Goal: Book appointment/travel/reservation

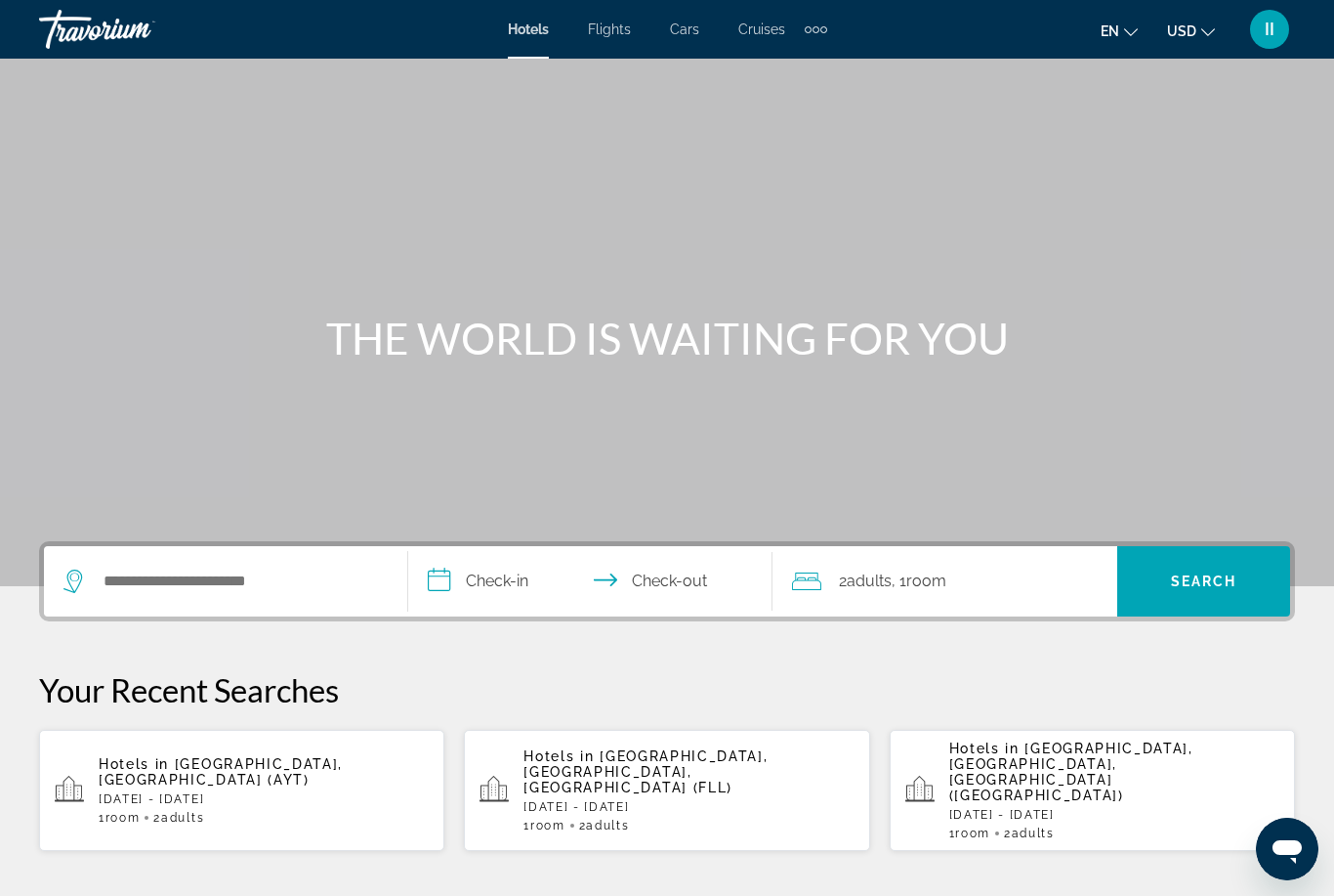
click at [828, 24] on div "Hotels Flights Cars Cruises Activities Hotels Flights Cars Cruises Activities e…" at bounding box center [667, 29] width 1334 height 51
click at [814, 39] on div "Extra navigation items" at bounding box center [816, 29] width 22 height 29
click at [455, 342] on h1 "THE WORLD IS WAITING FOR YOU" at bounding box center [667, 338] width 733 height 51
click at [199, 576] on input "Search widget" at bounding box center [240, 581] width 276 height 29
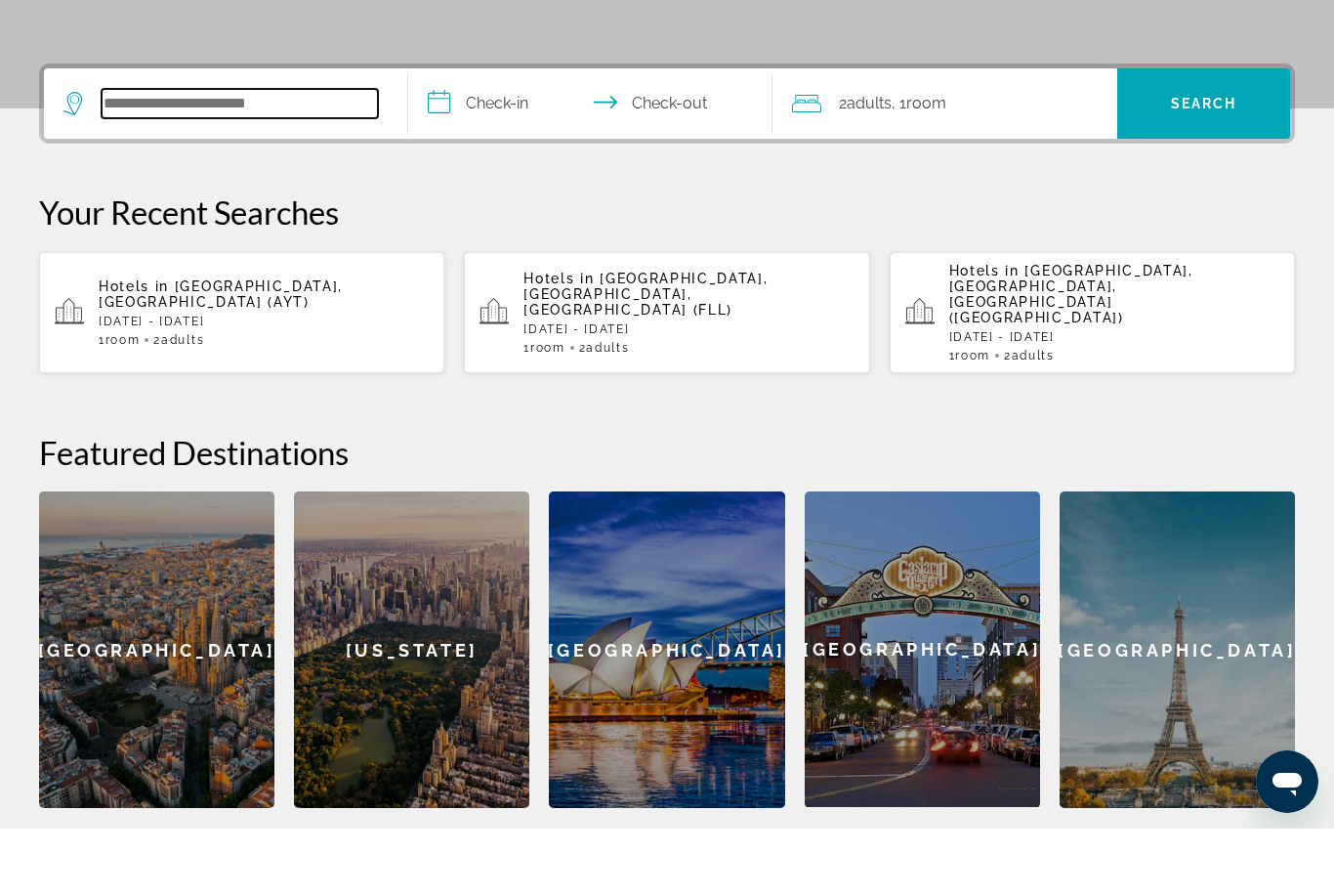
type input "*"
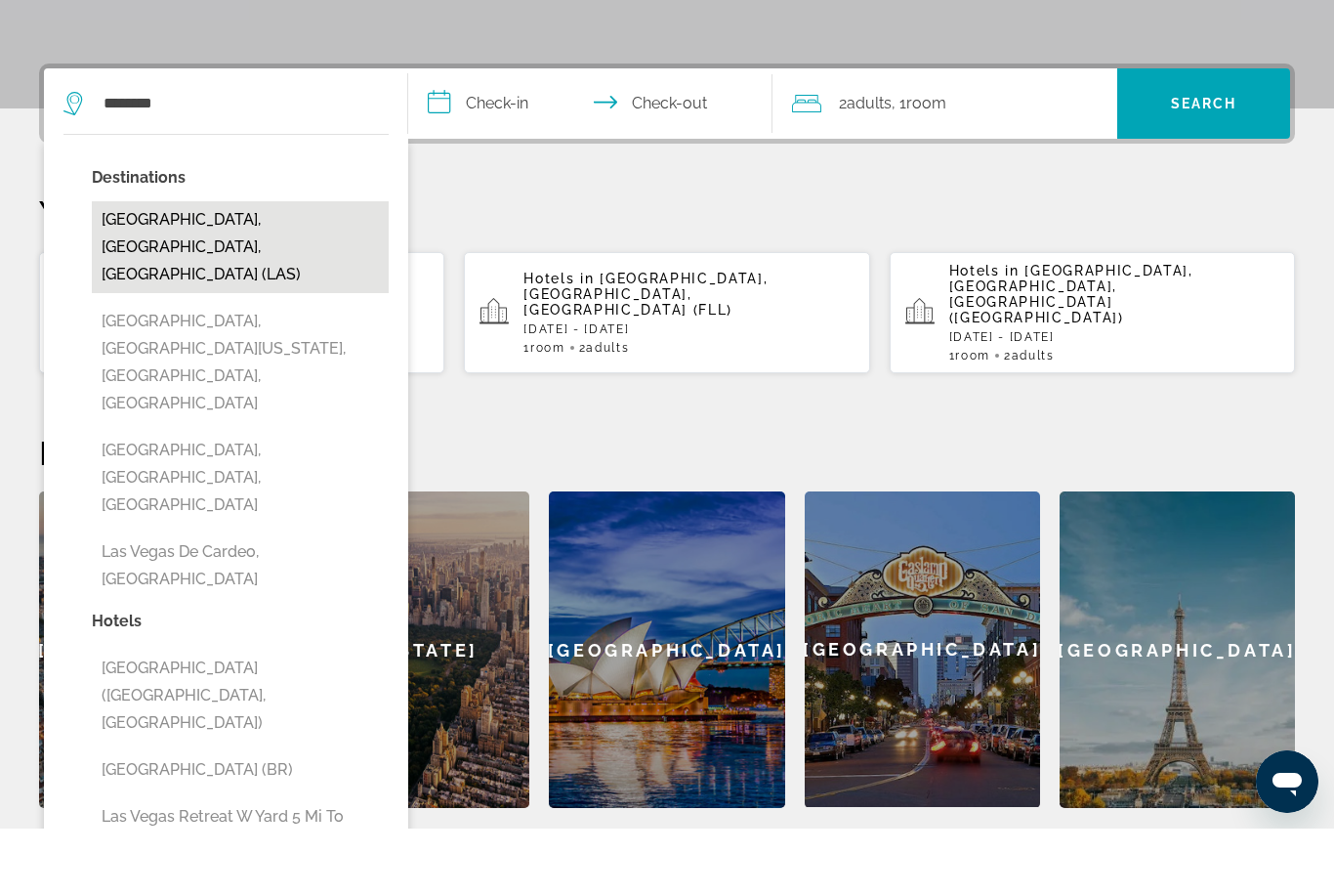
click at [188, 269] on button "Las Vegas, NV, United States (LAS)" at bounding box center [240, 315] width 297 height 92
type input "**********"
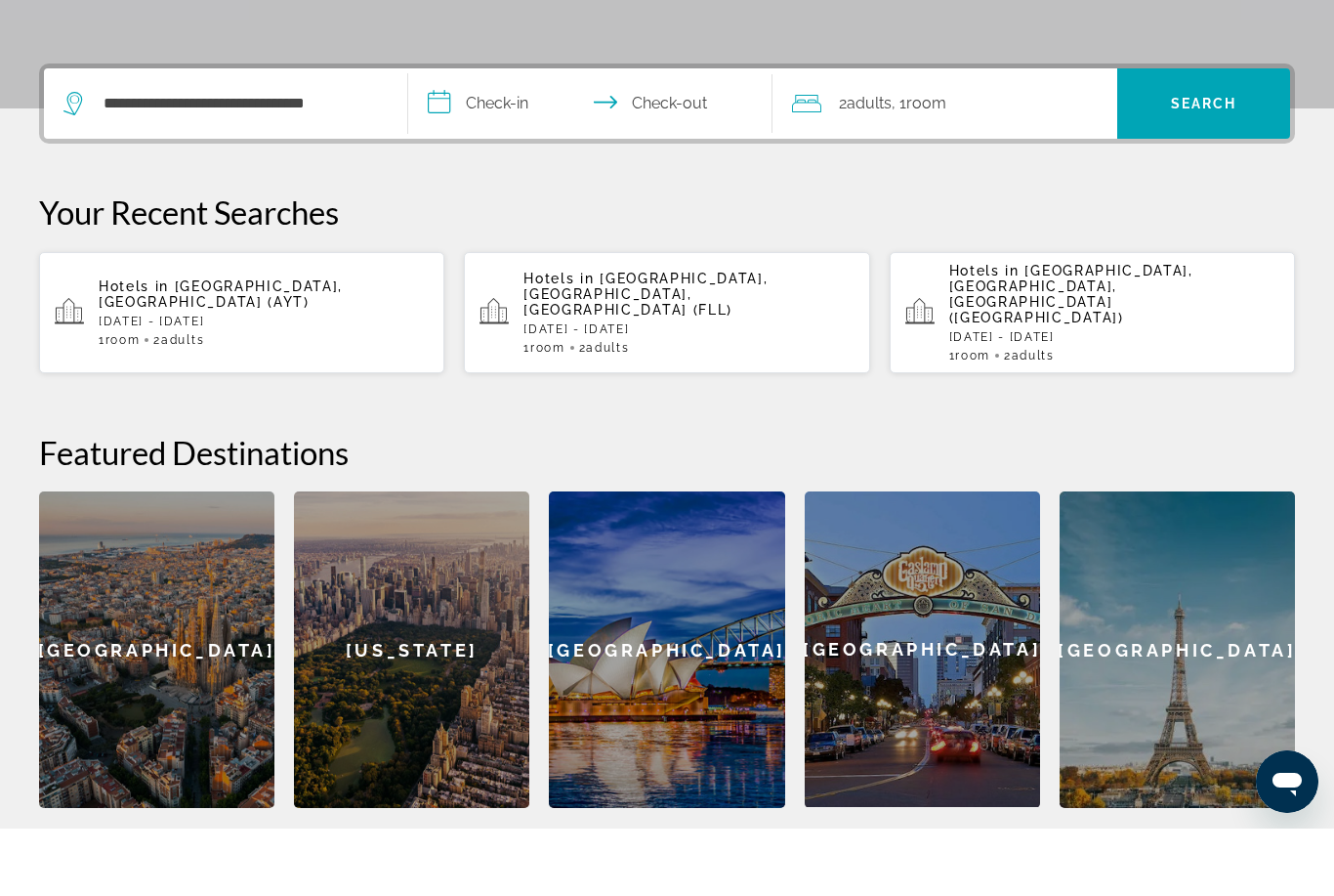
click at [489, 136] on input "**********" at bounding box center [594, 174] width 372 height 76
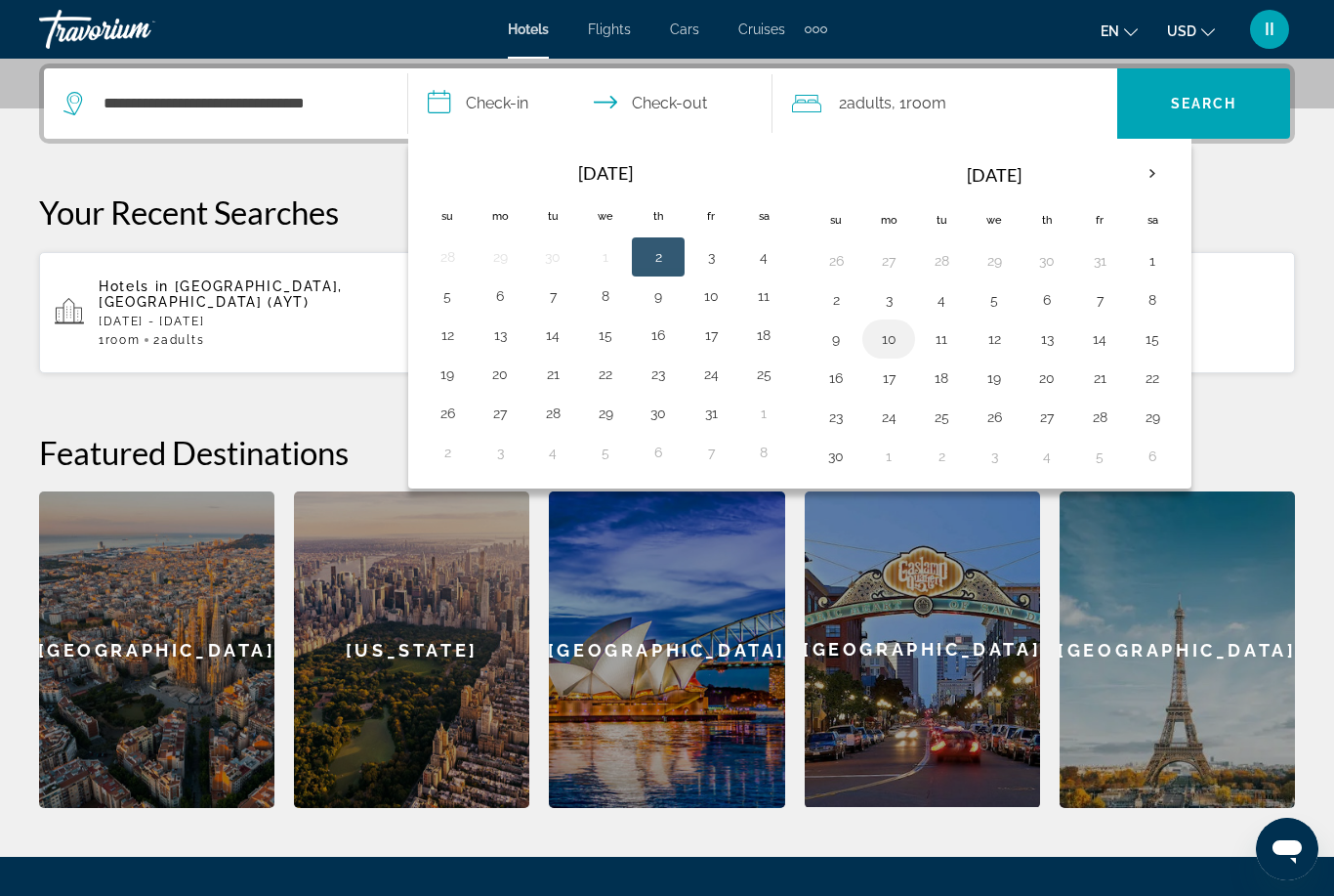
click at [887, 344] on button "10" at bounding box center [888, 338] width 31 height 27
click at [1059, 339] on button "13" at bounding box center [1046, 338] width 31 height 27
type input "**********"
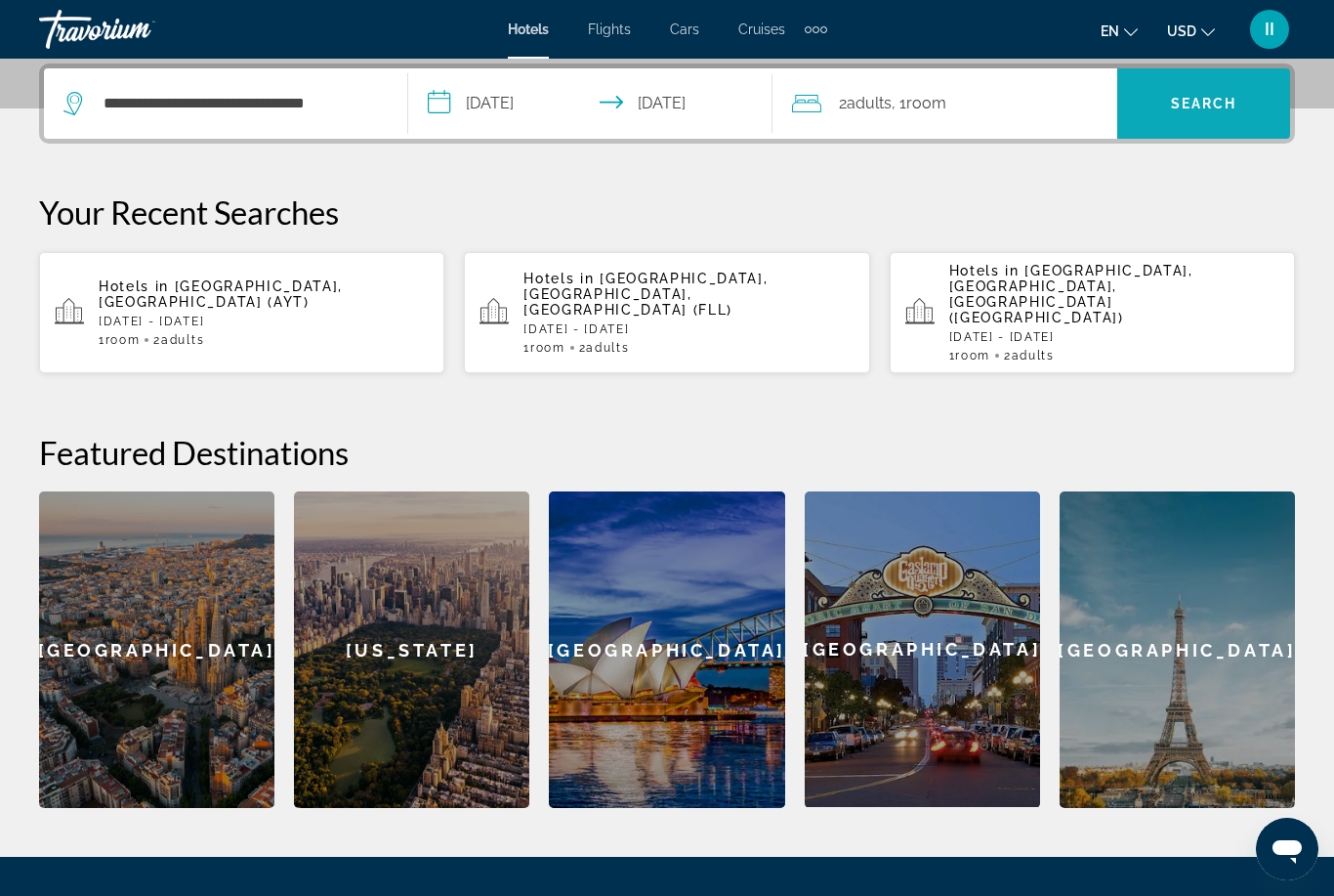
click at [1195, 105] on span "Search" at bounding box center [1204, 104] width 66 height 16
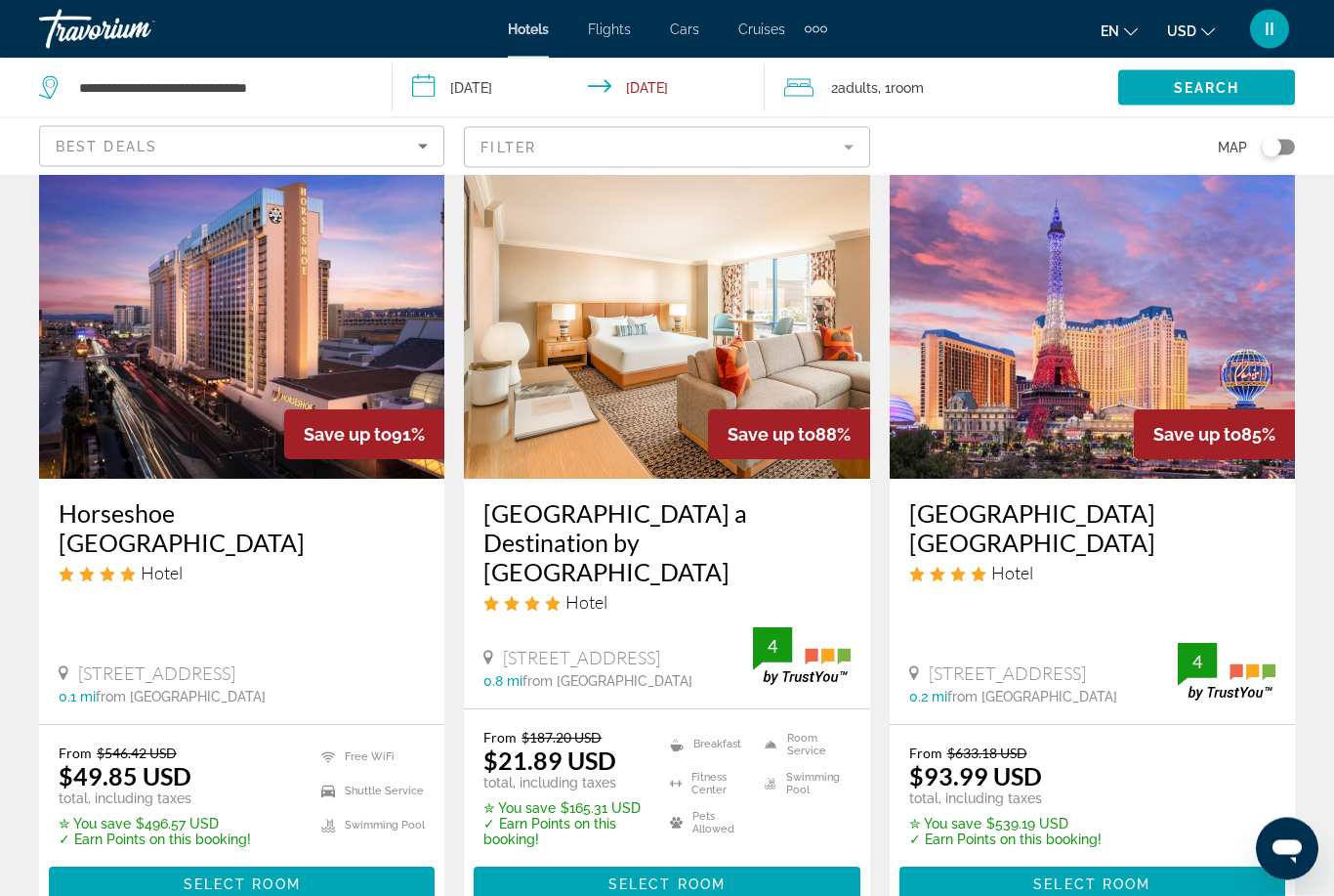
scroll to position [89, 0]
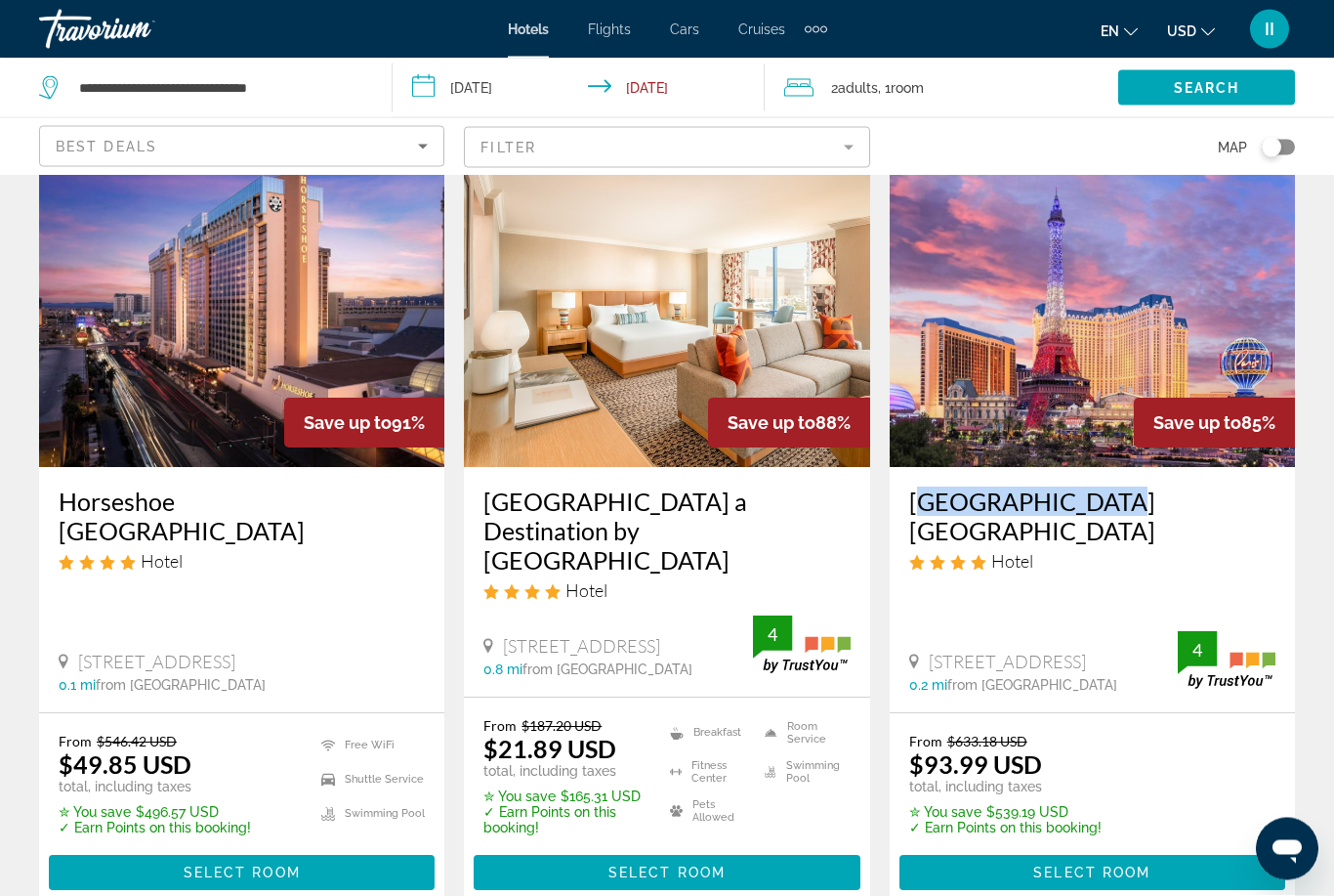
drag, startPoint x: 896, startPoint y: 484, endPoint x: 1080, endPoint y: 497, distance: 185.0
click at [1080, 497] on div "Paris Las Vegas Hotel 3655 Las Vegas Boulevard South 0.2 mi from Las Vegas city…" at bounding box center [1092, 590] width 405 height 245
copy h3 "Paris Las Vegas"
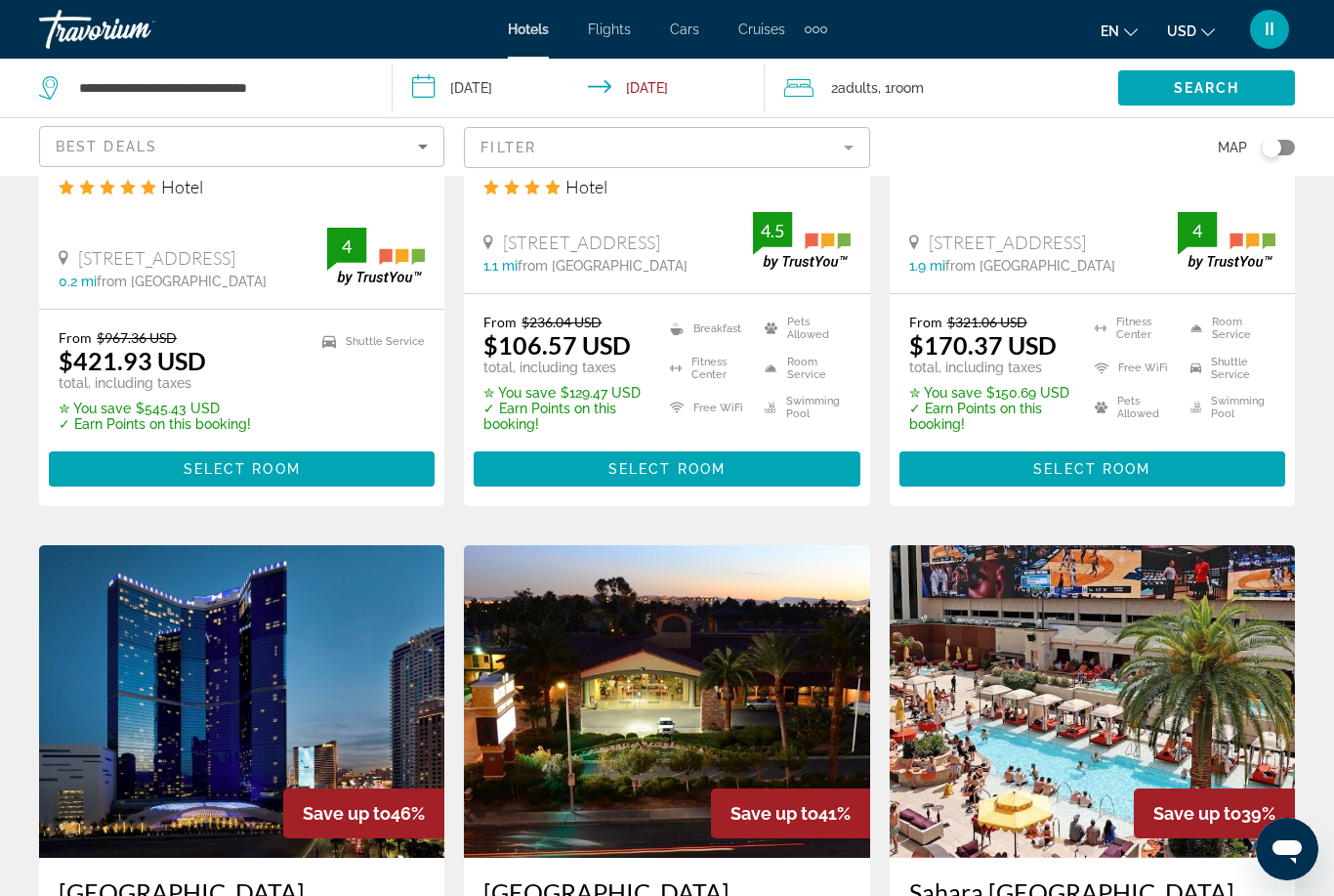
scroll to position [2619, 0]
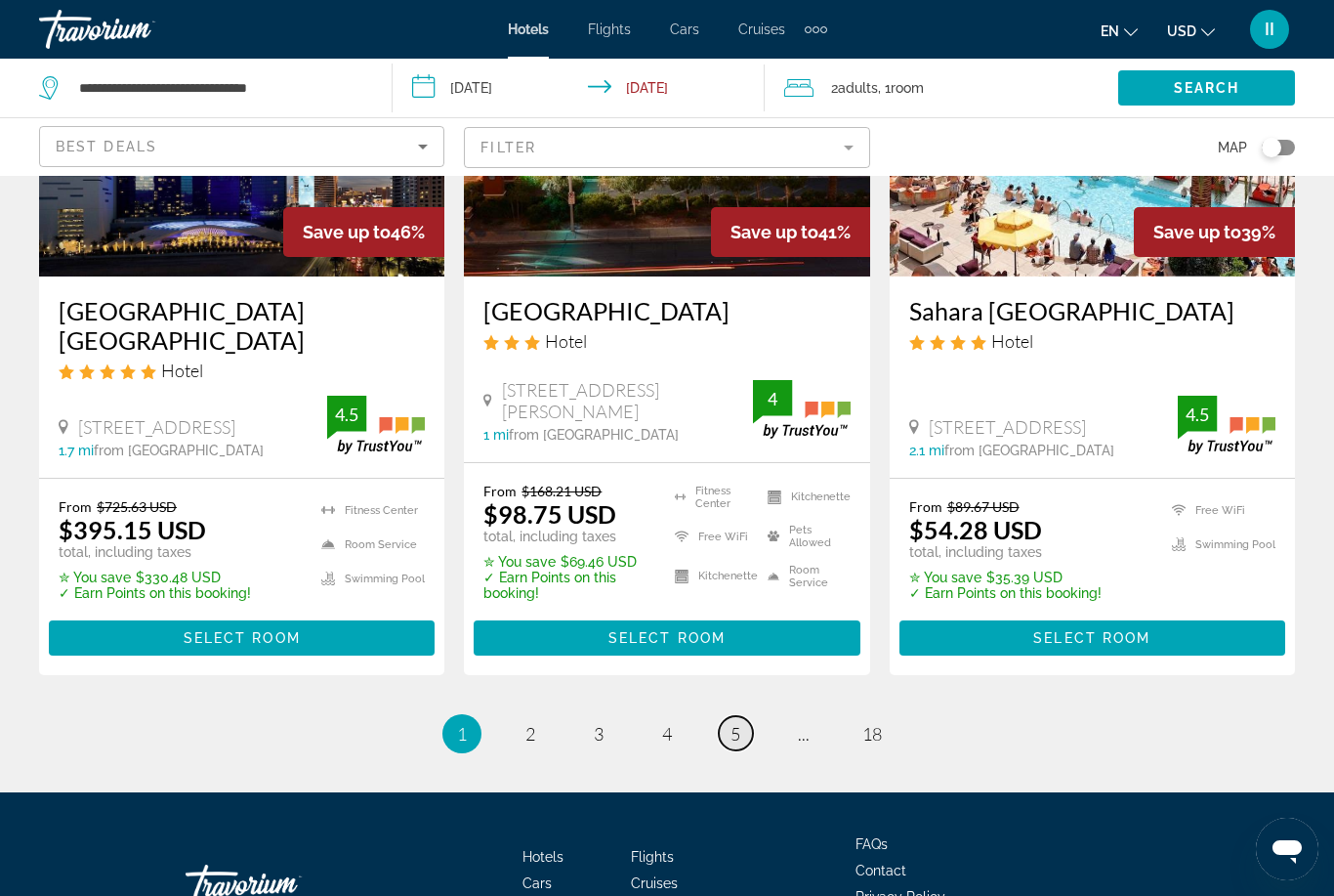
click at [729, 716] on link "page 5" at bounding box center [736, 733] width 34 height 34
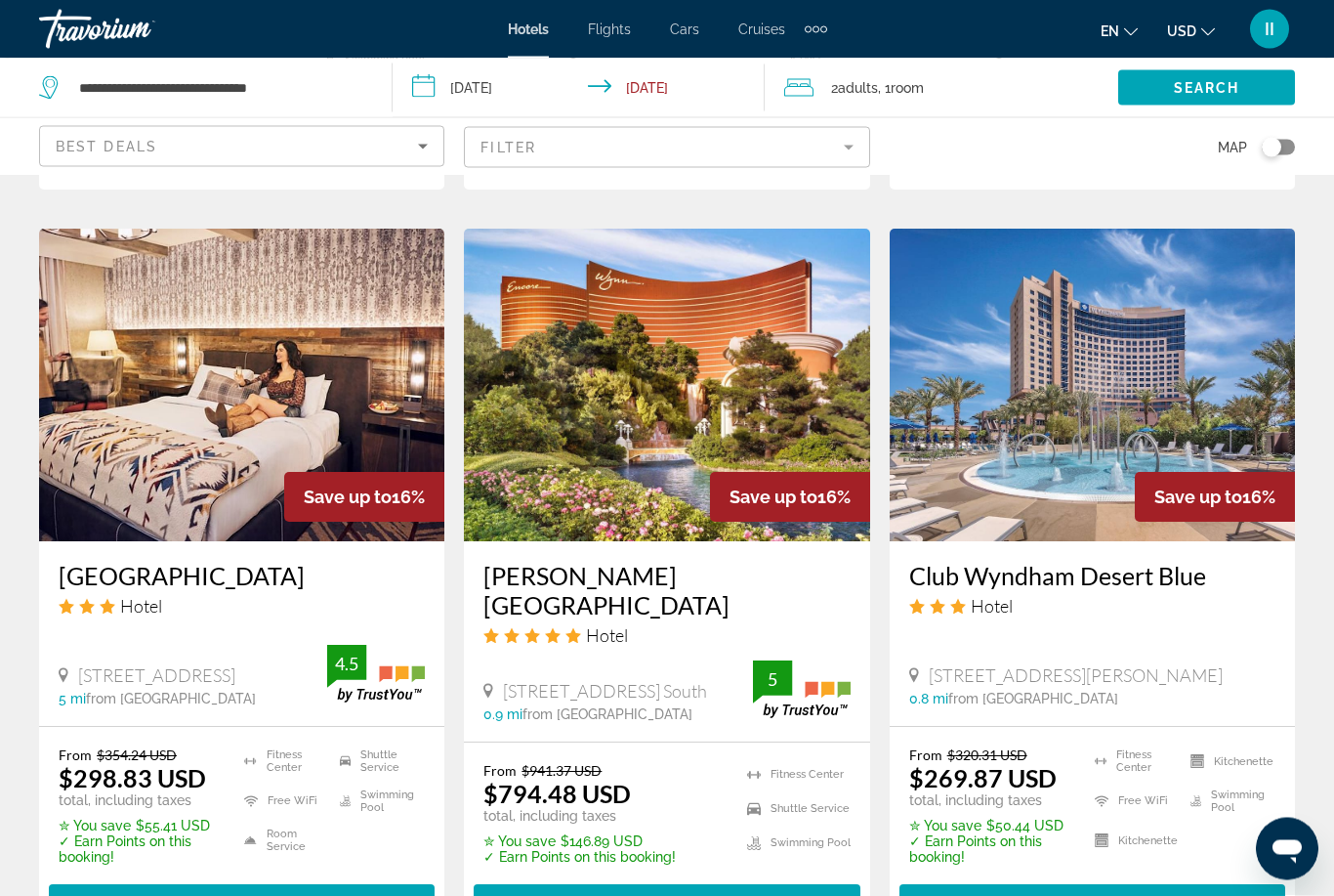
scroll to position [2613, 0]
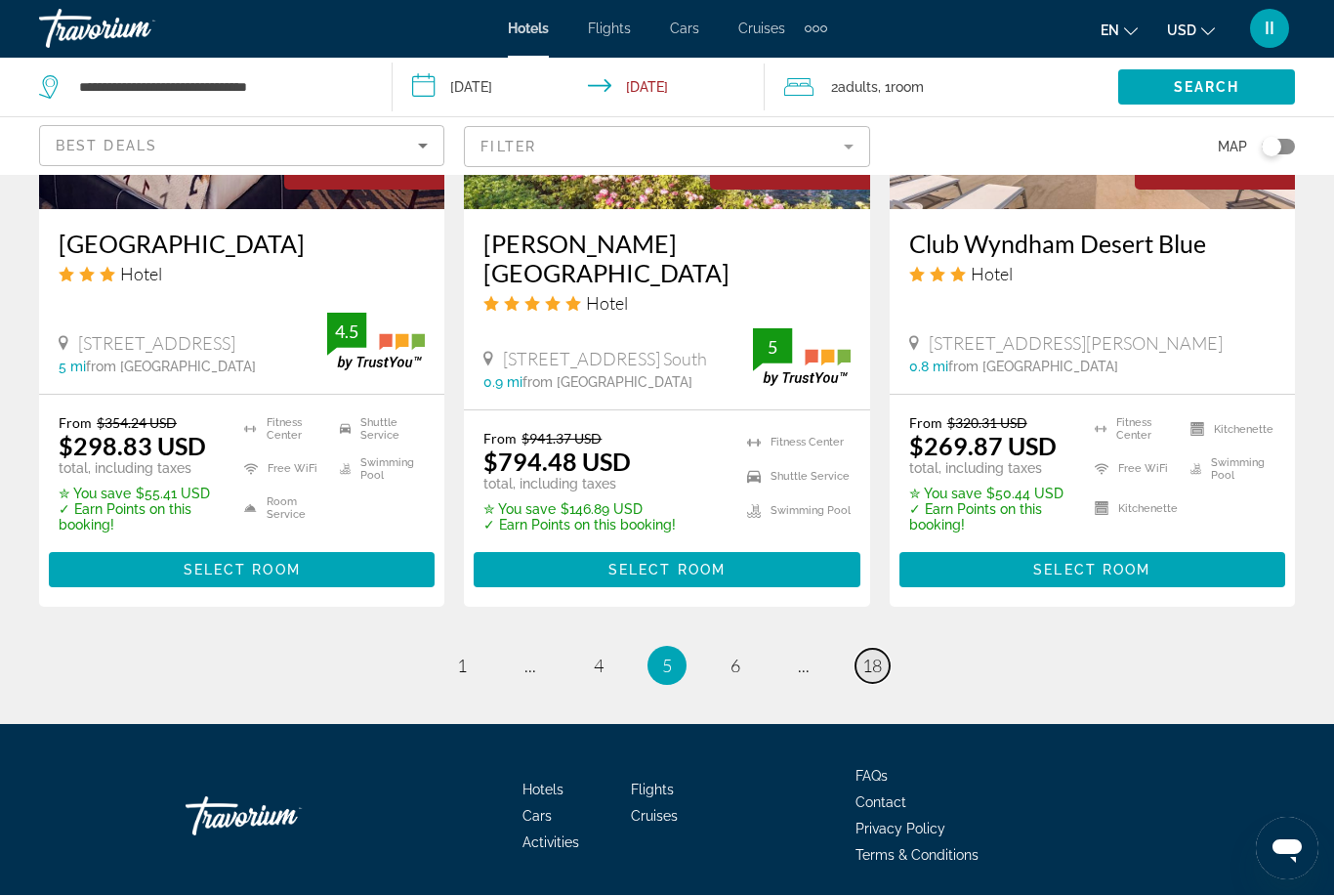
click at [871, 655] on span "18" at bounding box center [872, 665] width 20 height 21
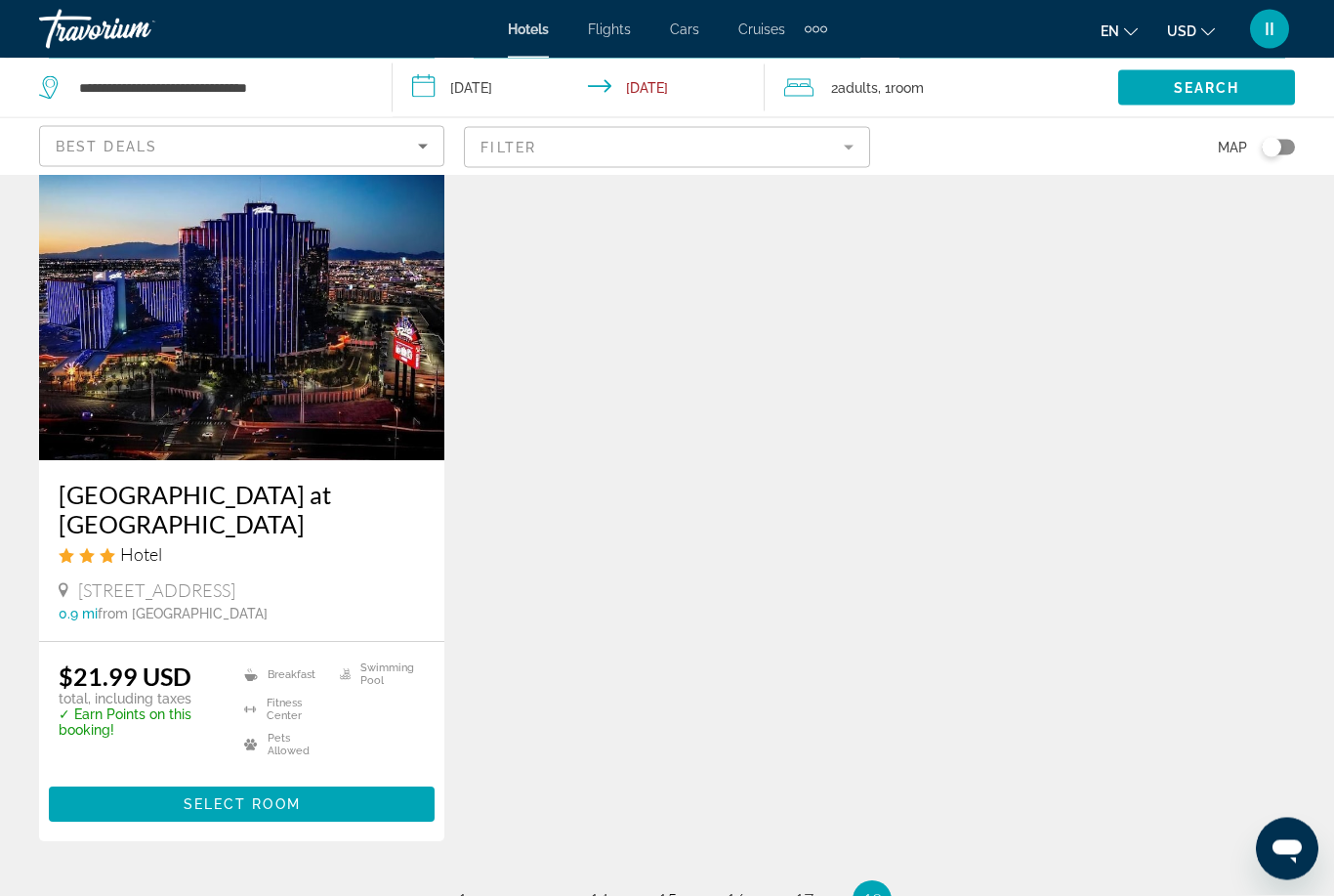
scroll to position [1792, 0]
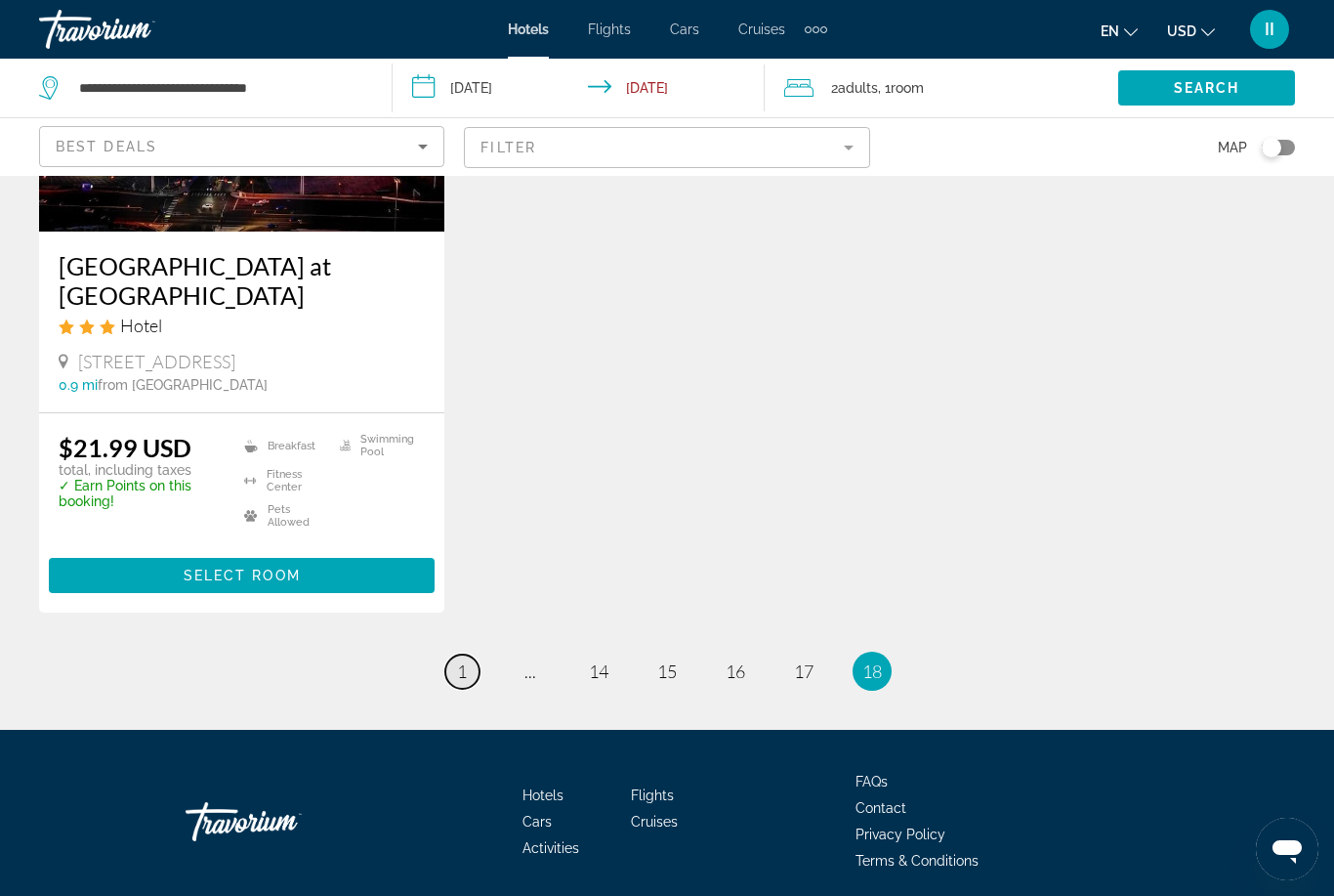
click at [469, 654] on link "page 1" at bounding box center [462, 671] width 34 height 34
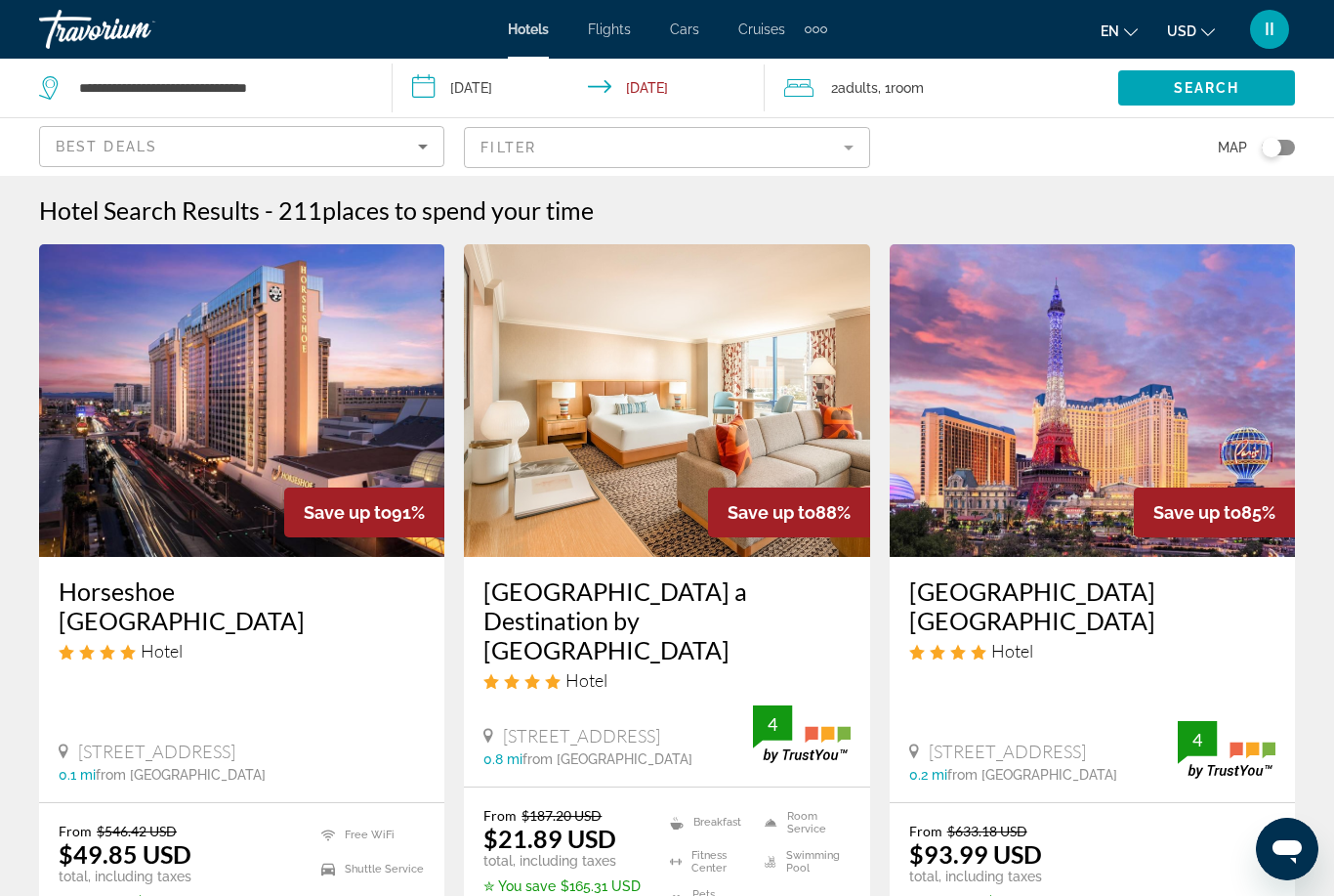
click at [576, 148] on mat-form-field "Filter" at bounding box center [666, 147] width 405 height 41
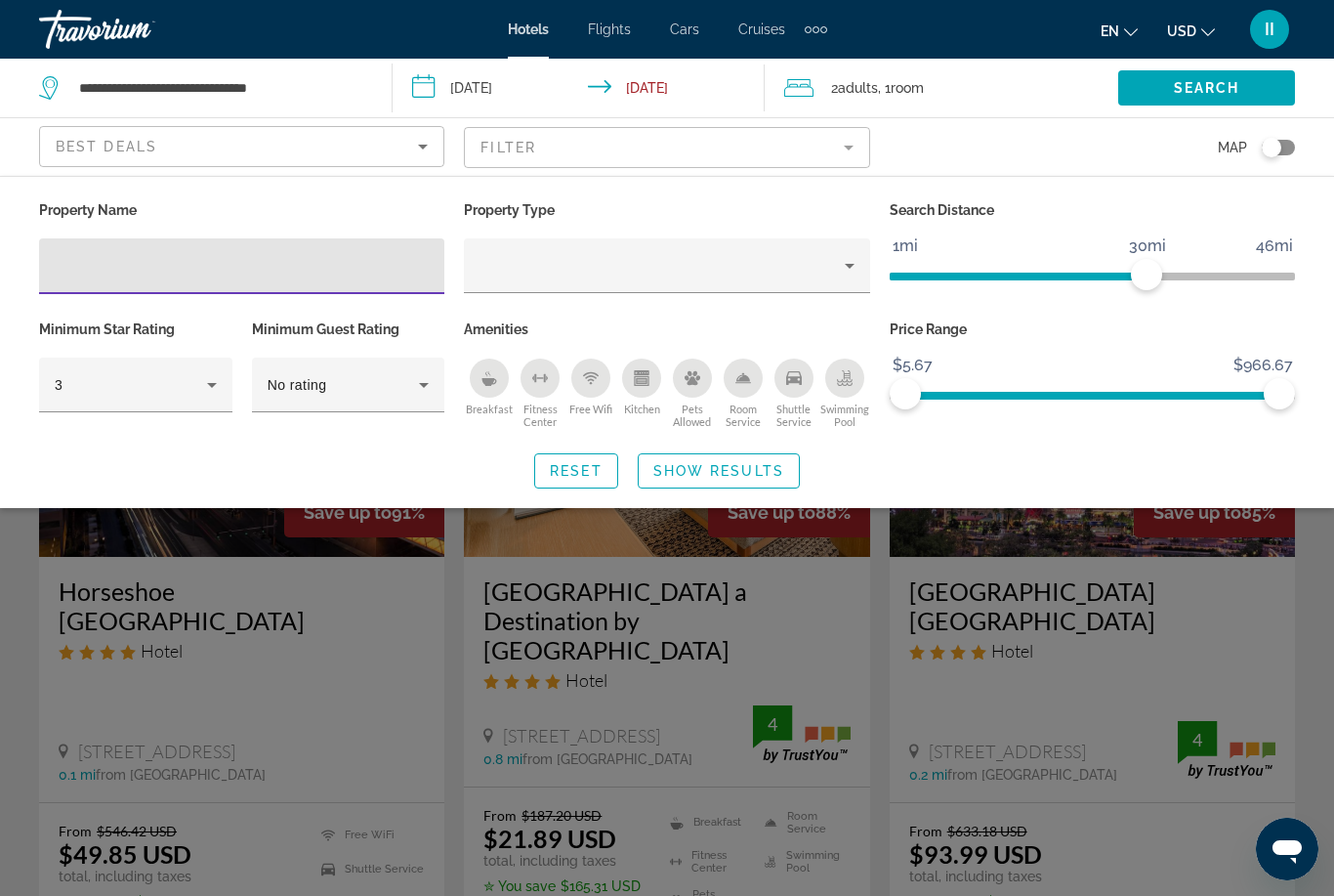
click at [214, 265] on input "Hotel Filters" at bounding box center [242, 266] width 374 height 23
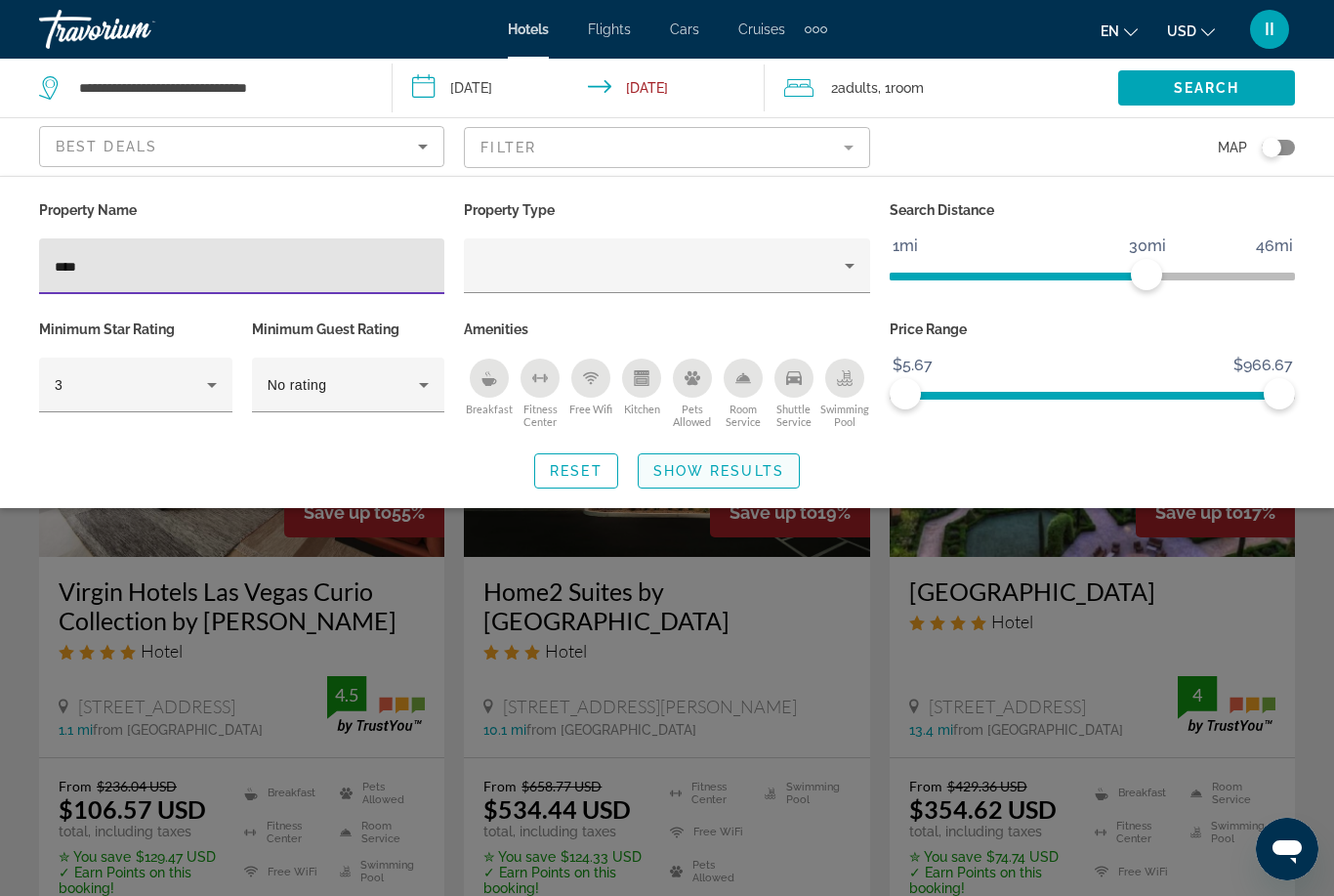
type input "****"
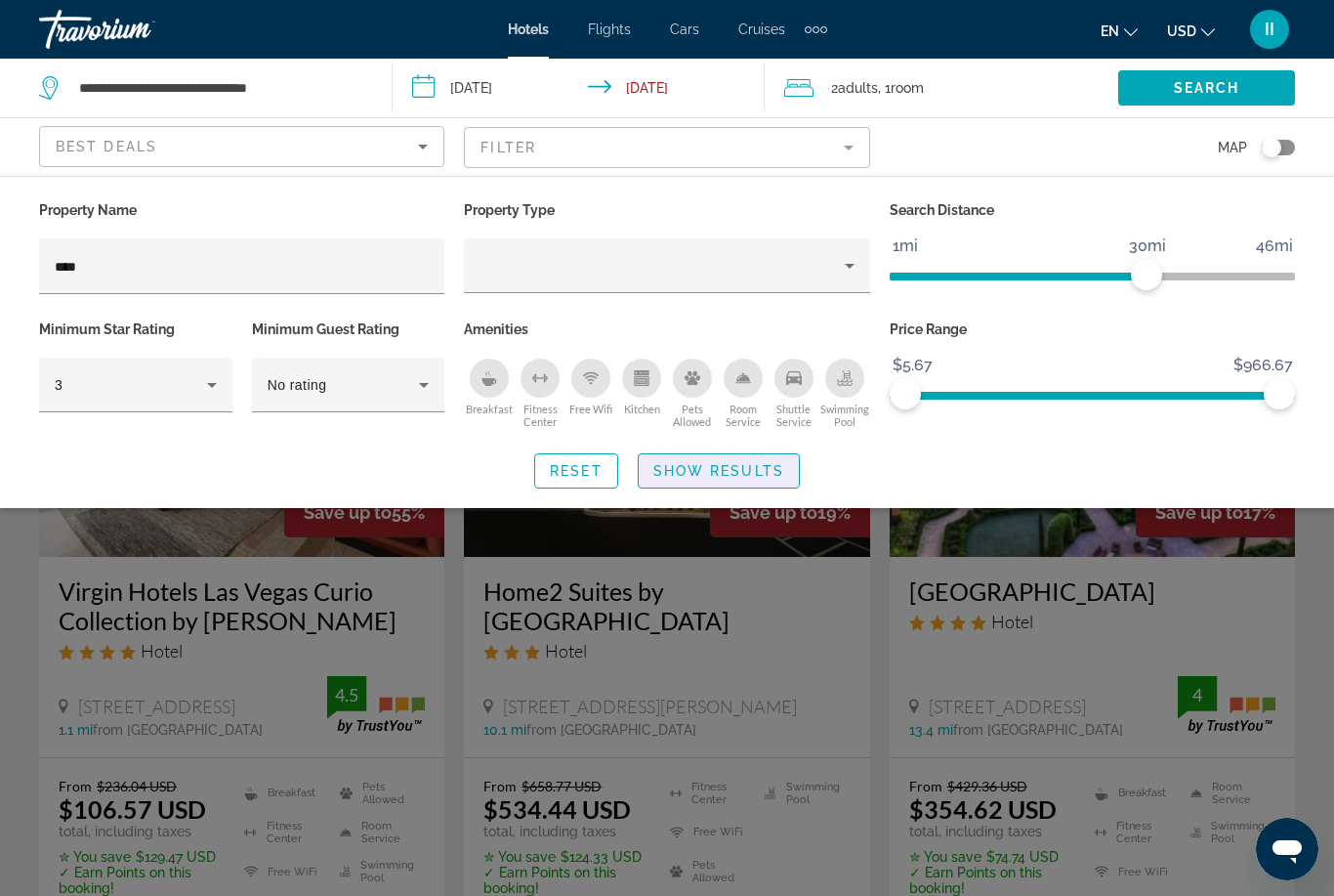
click at [718, 470] on span "Show Results" at bounding box center [718, 471] width 131 height 16
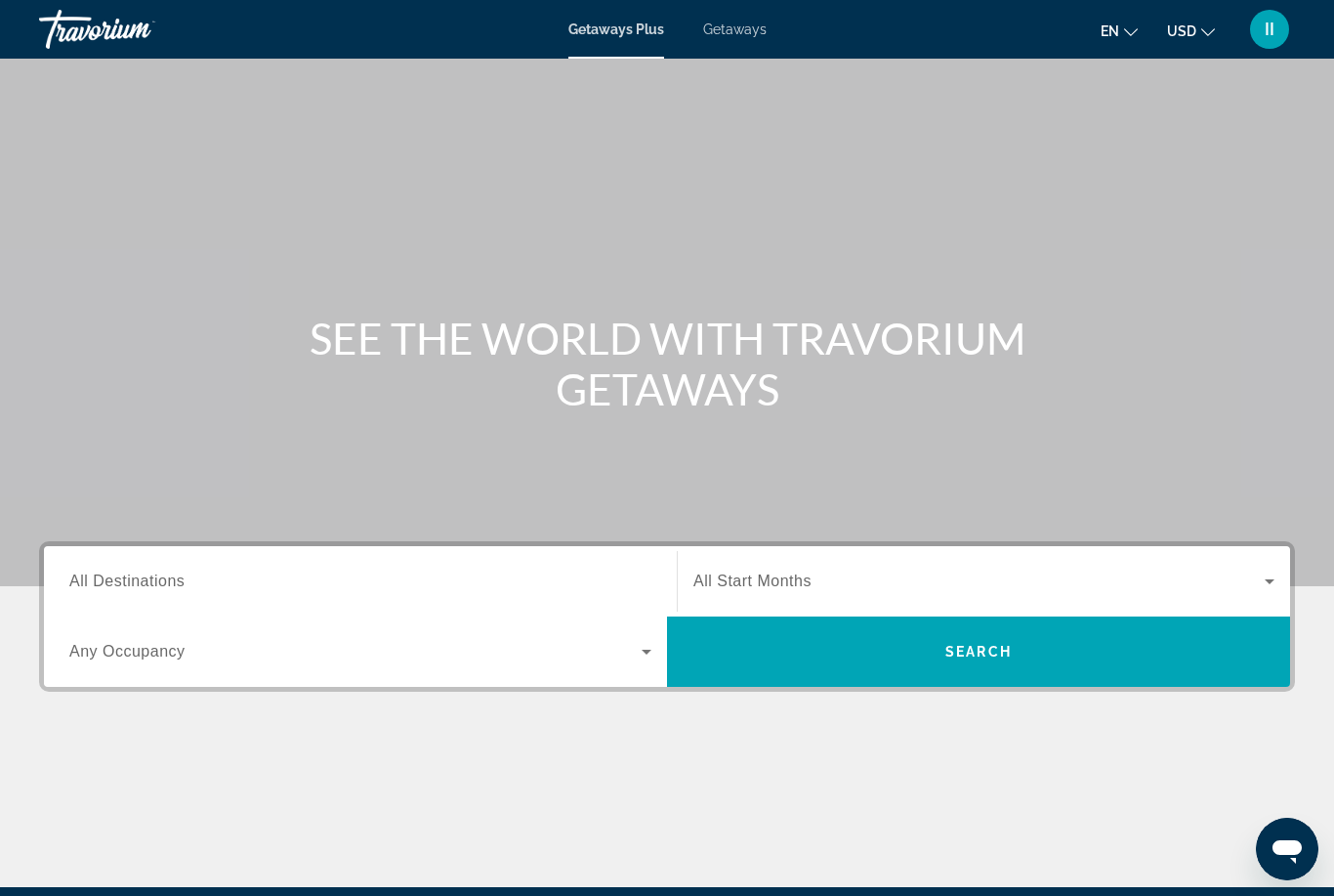
click at [746, 26] on span "Getaways" at bounding box center [734, 29] width 63 height 16
click at [128, 581] on span "All Destinations" at bounding box center [126, 580] width 115 height 17
click at [128, 581] on input "Destination All Destinations" at bounding box center [360, 581] width 582 height 23
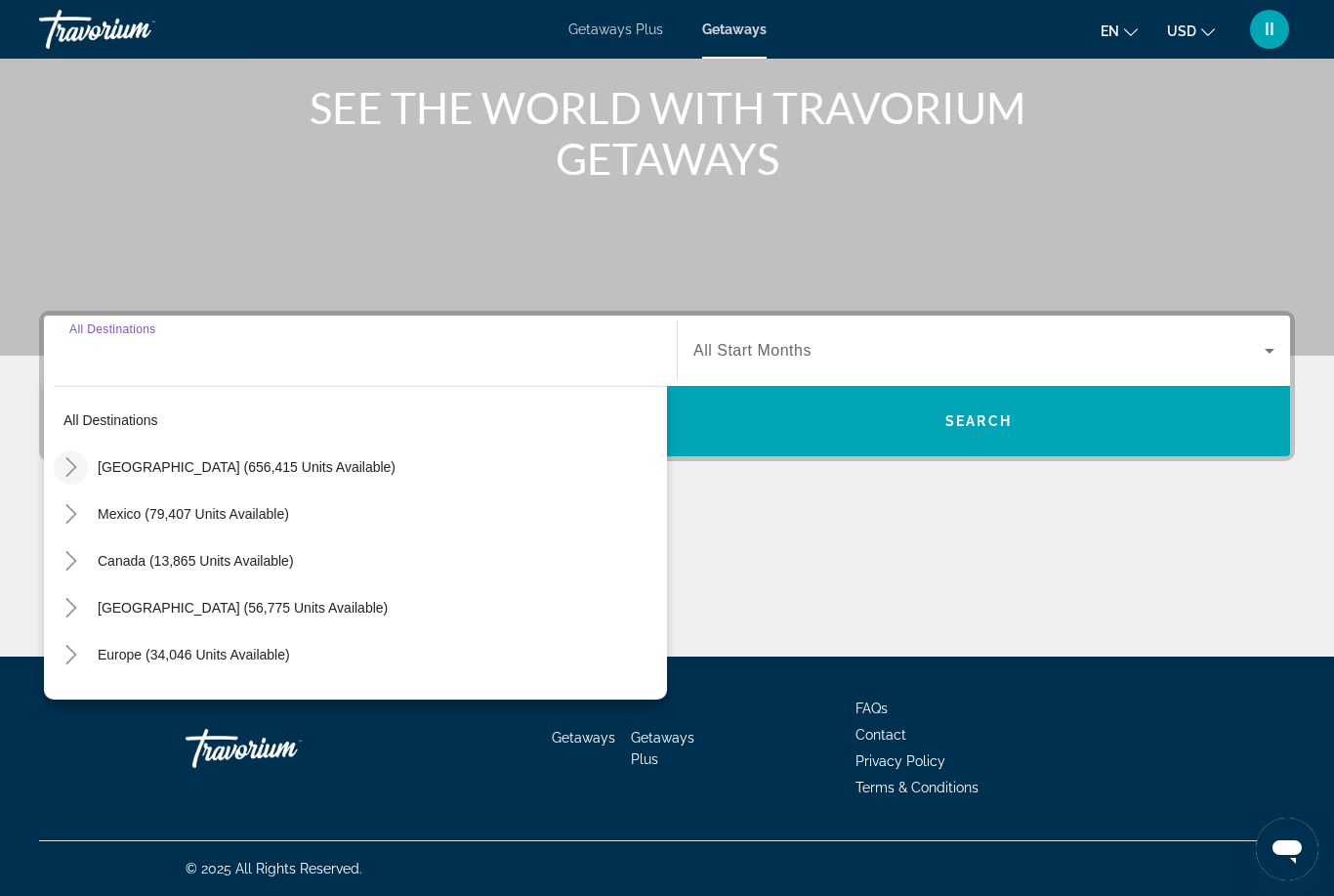
click at [69, 476] on icon "Toggle United States (656,415 units available)" at bounding box center [72, 467] width 20 height 20
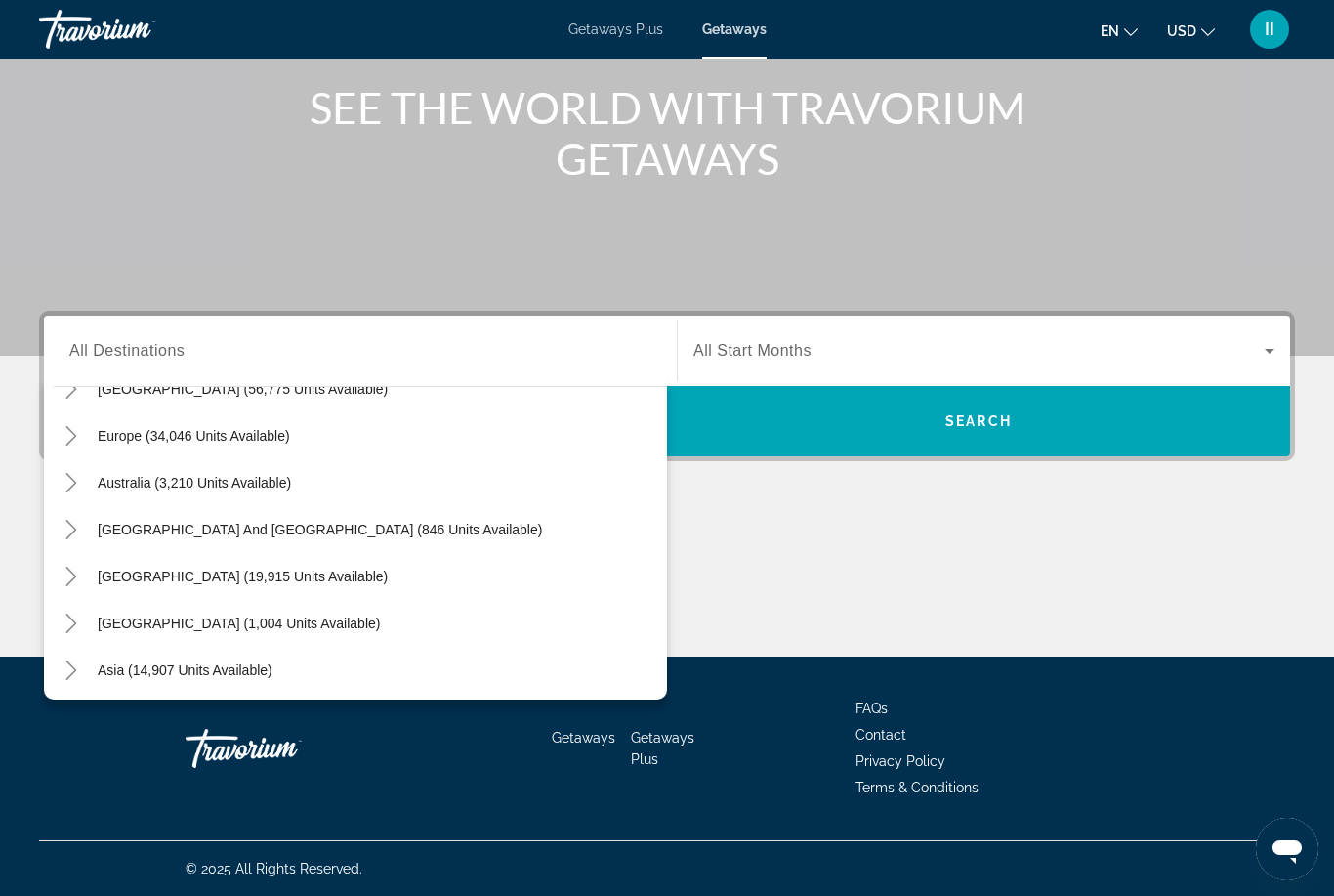
scroll to position [180, 0]
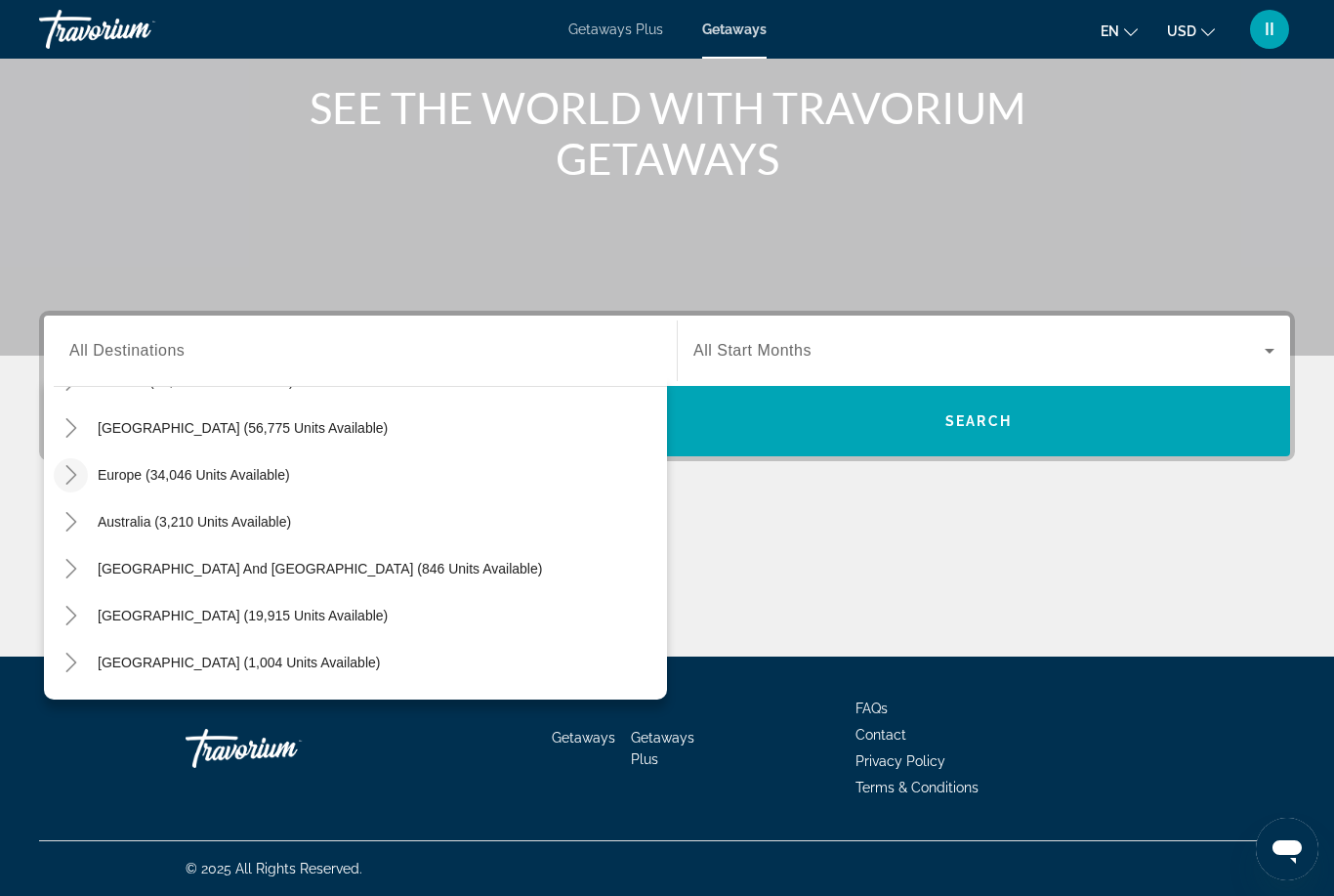
click at [65, 472] on icon "Toggle Europe (34,046 units available)" at bounding box center [72, 475] width 20 height 20
click at [71, 479] on icon "Toggle Europe (34,046 units available)" at bounding box center [71, 475] width 20 height 11
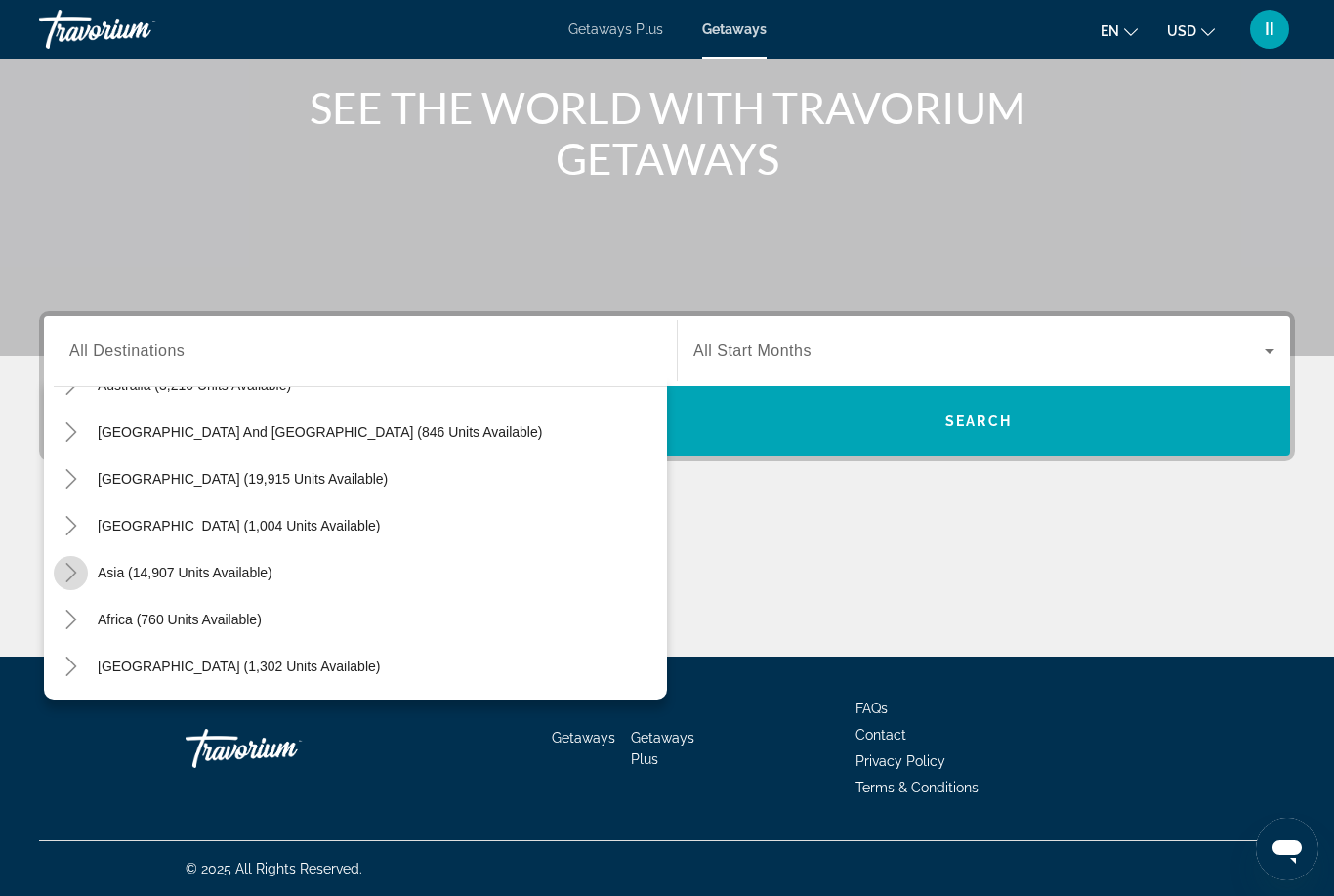
click at [64, 586] on mat-icon "Toggle Asia (14,907 units available)" at bounding box center [71, 573] width 34 height 34
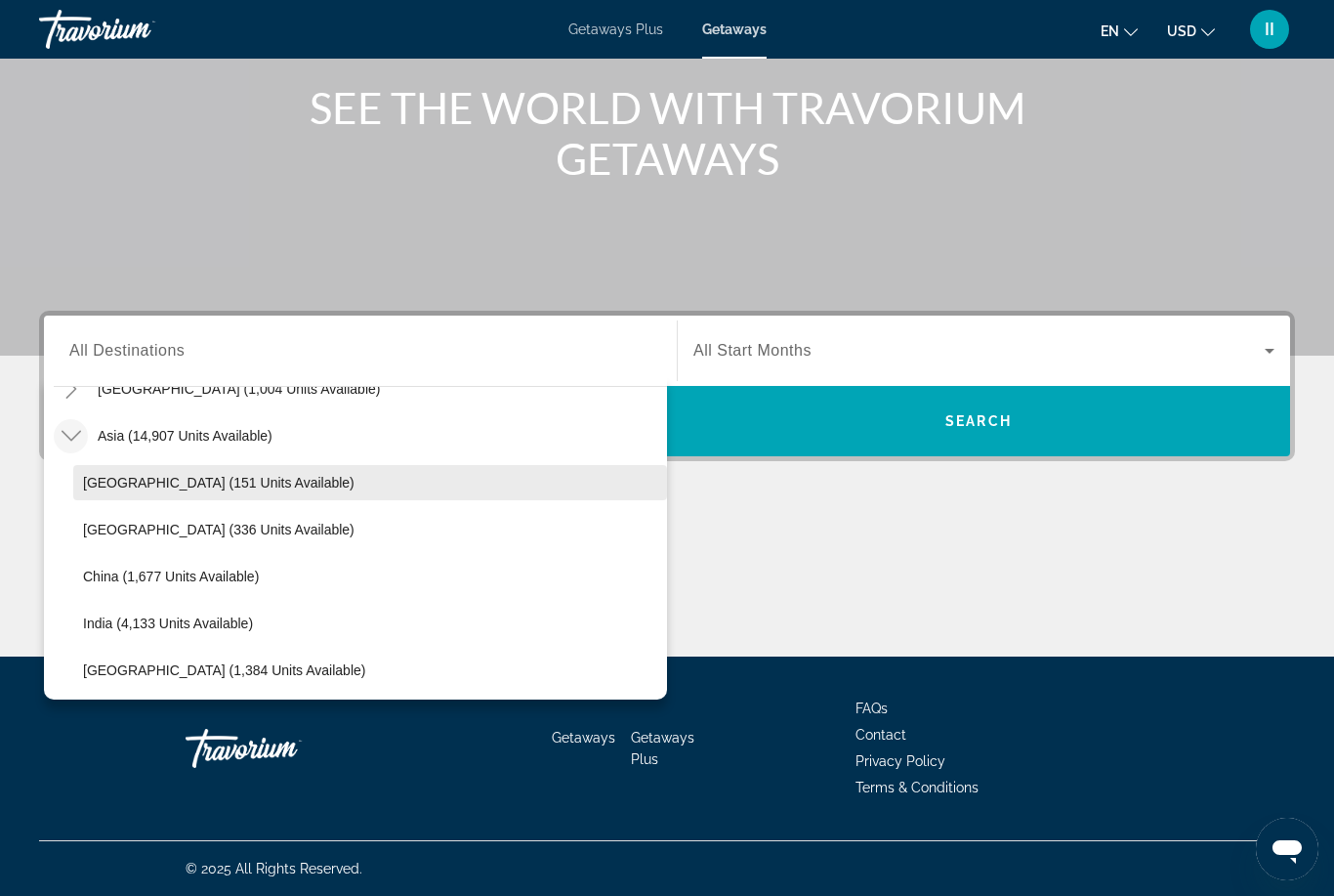
scroll to position [446, 0]
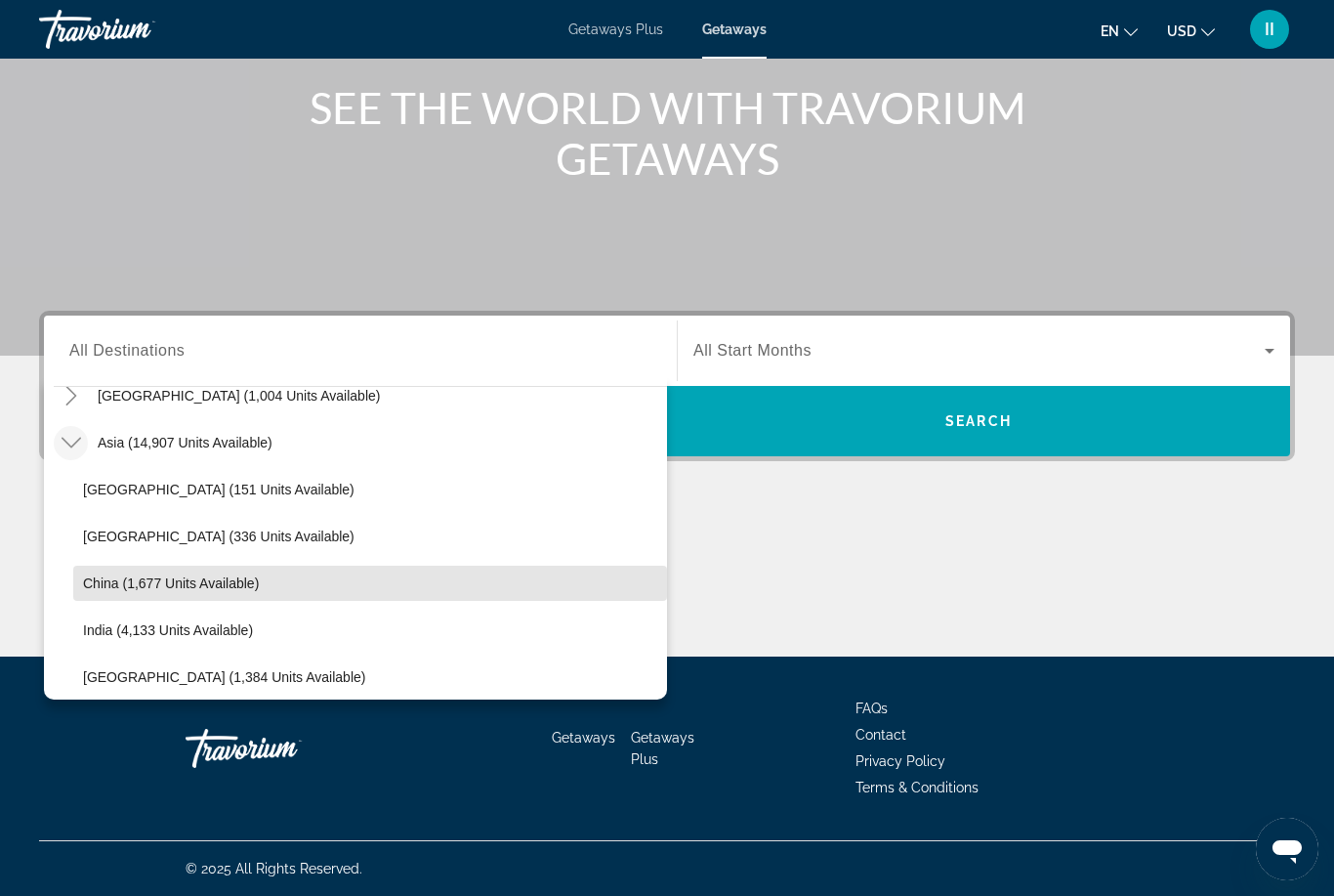
click at [117, 576] on span "China (1,677 units available)" at bounding box center [171, 583] width 176 height 16
type input "**********"
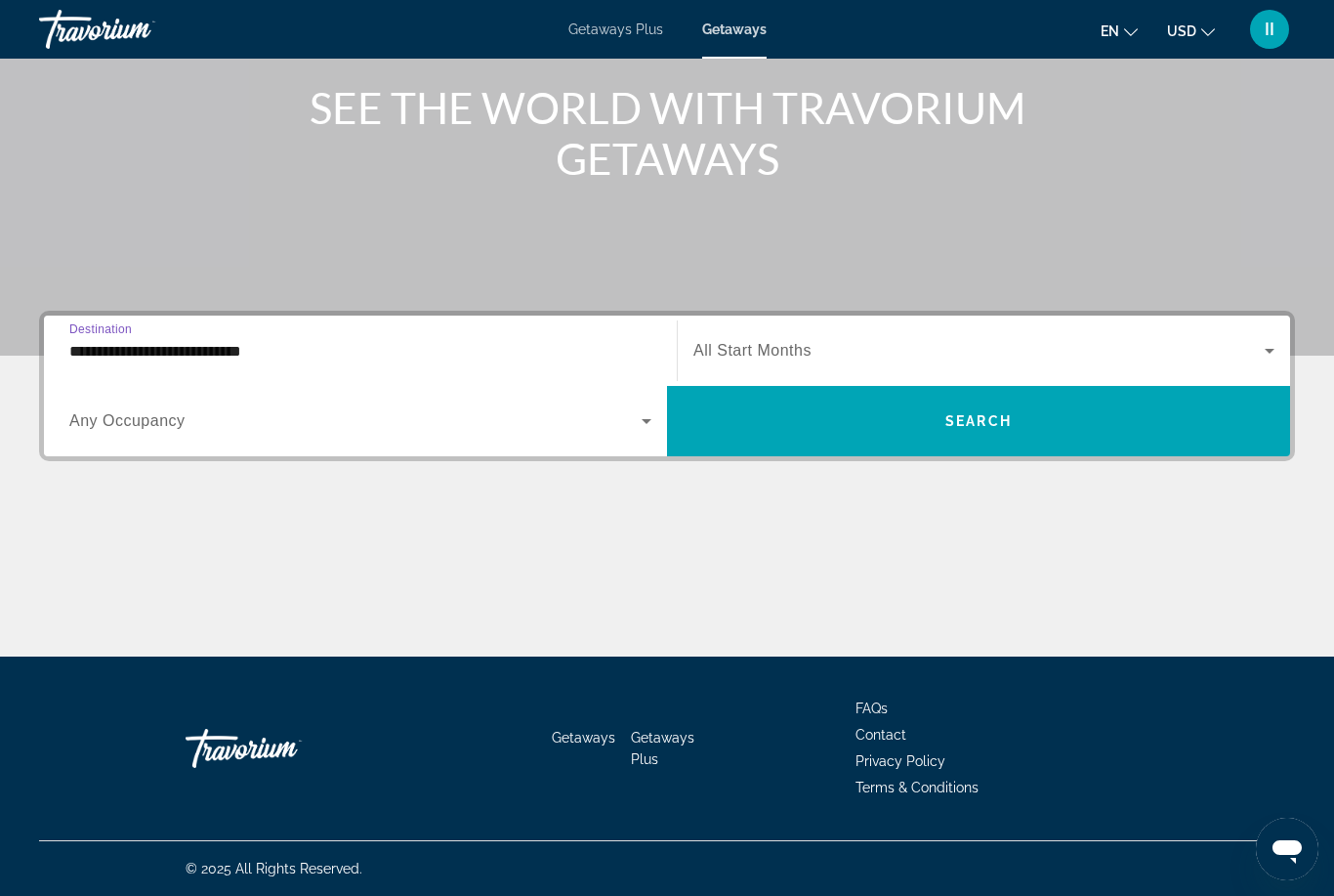
click at [842, 358] on span "Search widget" at bounding box center [979, 350] width 571 height 23
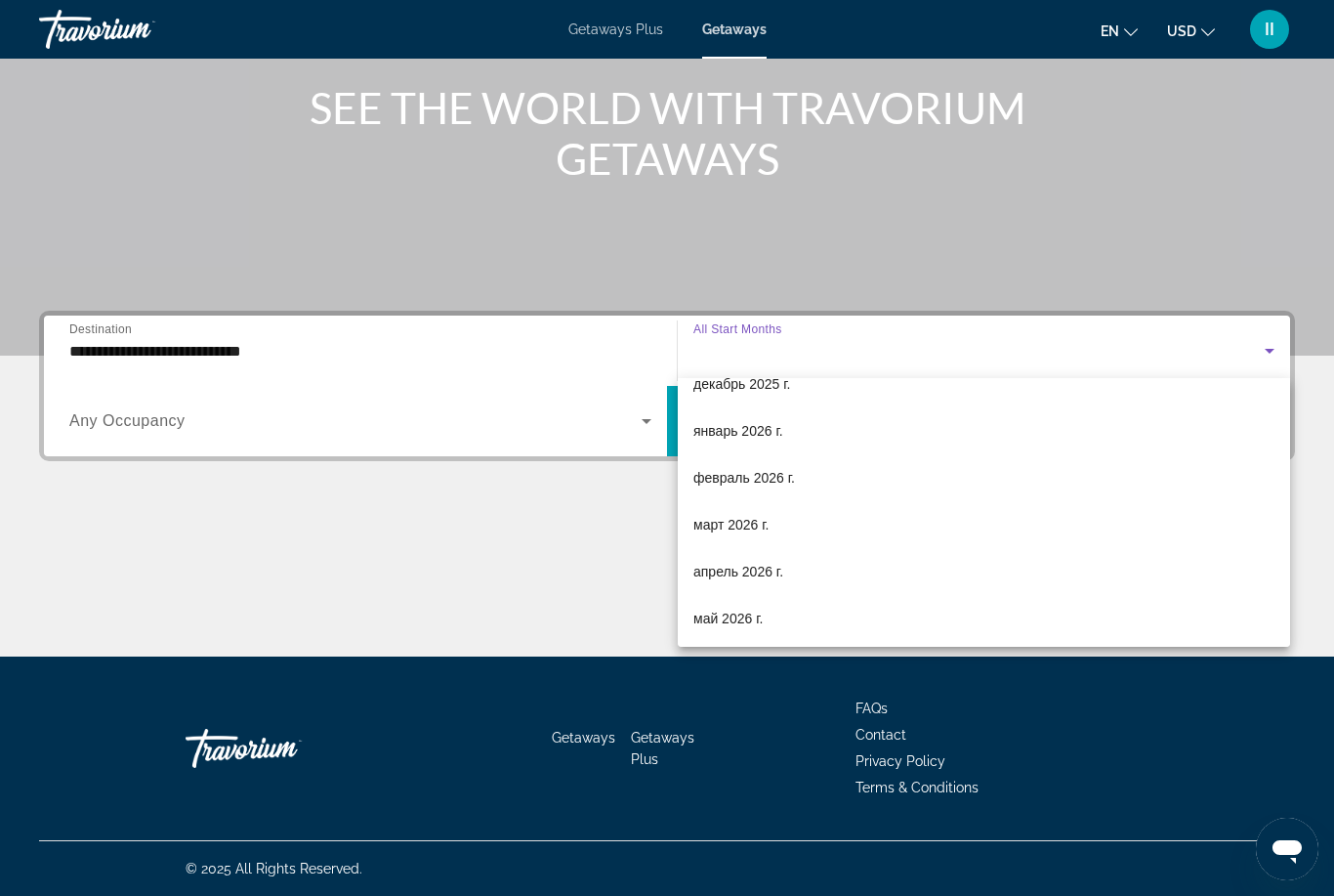
scroll to position [181, 0]
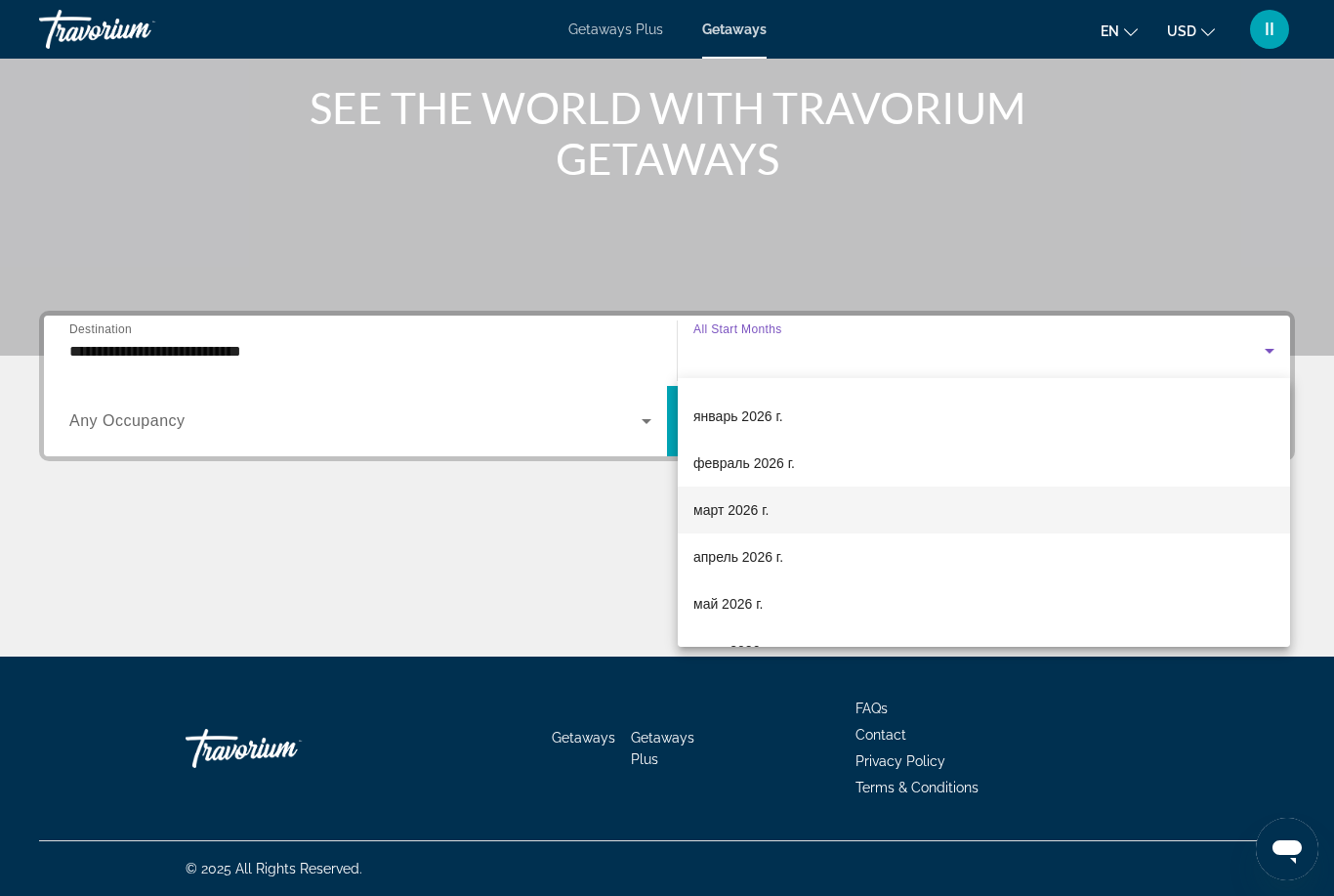
click at [730, 516] on span "март 2026 г." at bounding box center [732, 509] width 76 height 23
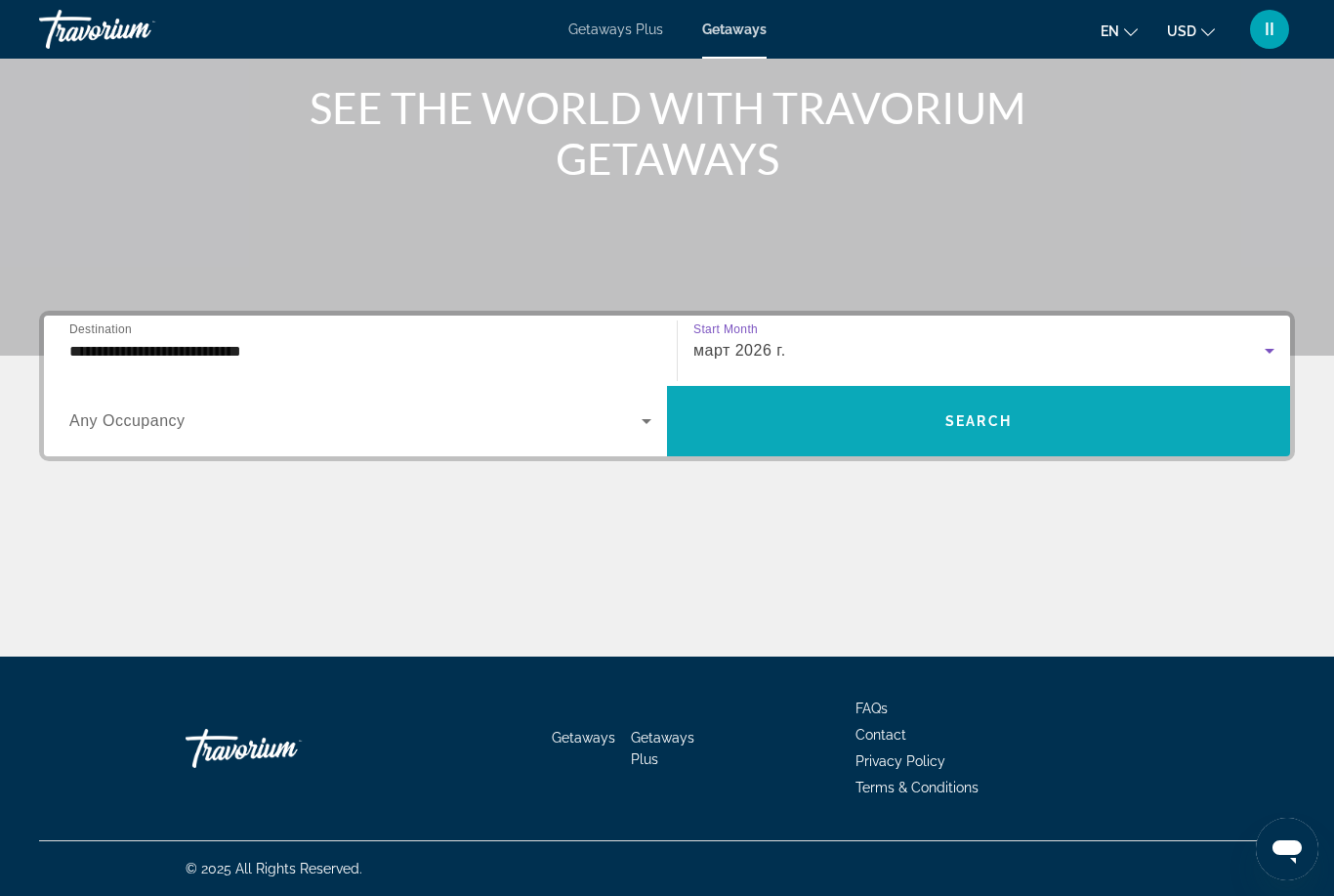
click at [871, 428] on span "Search widget" at bounding box center [978, 421] width 623 height 47
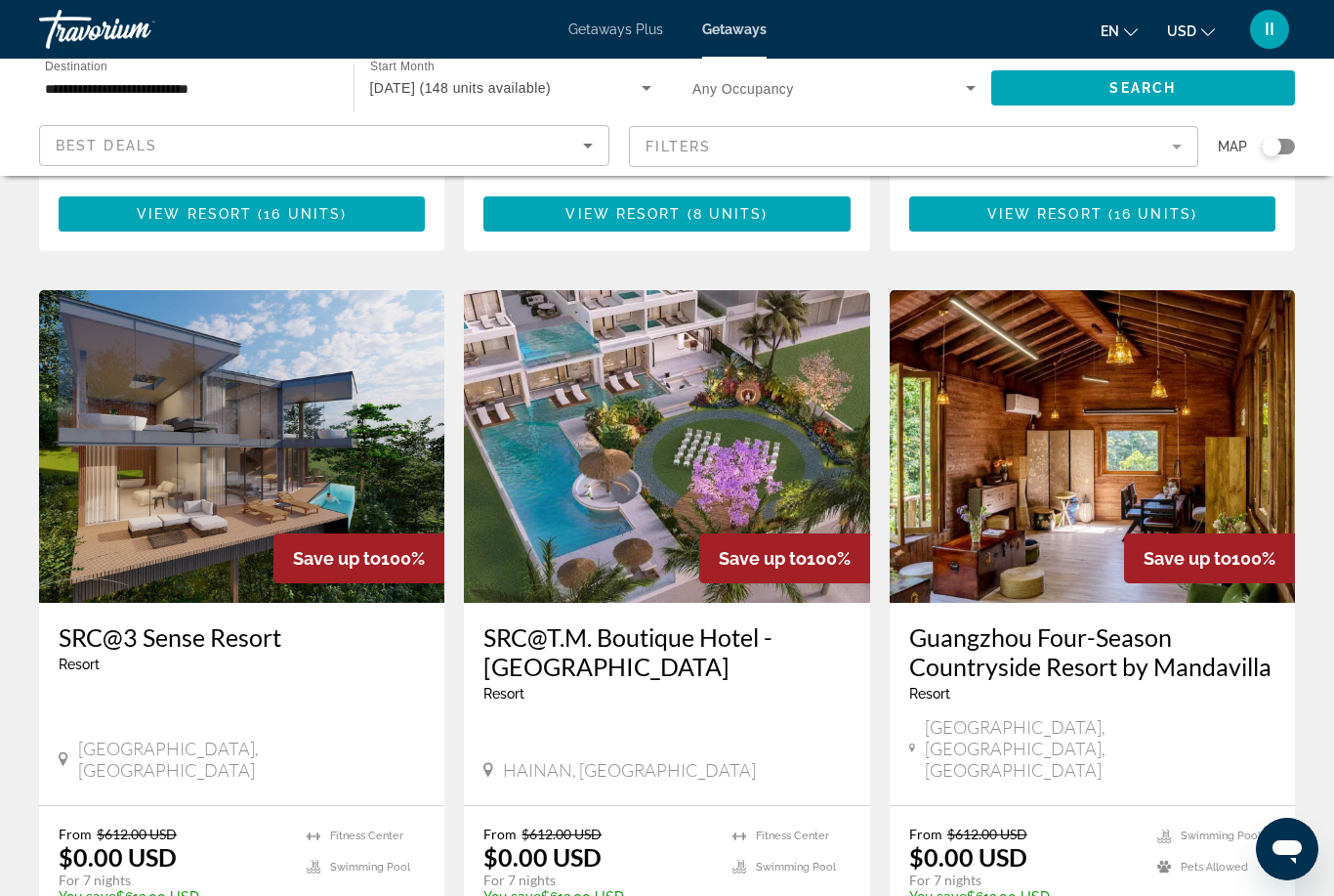
scroll to position [647, 0]
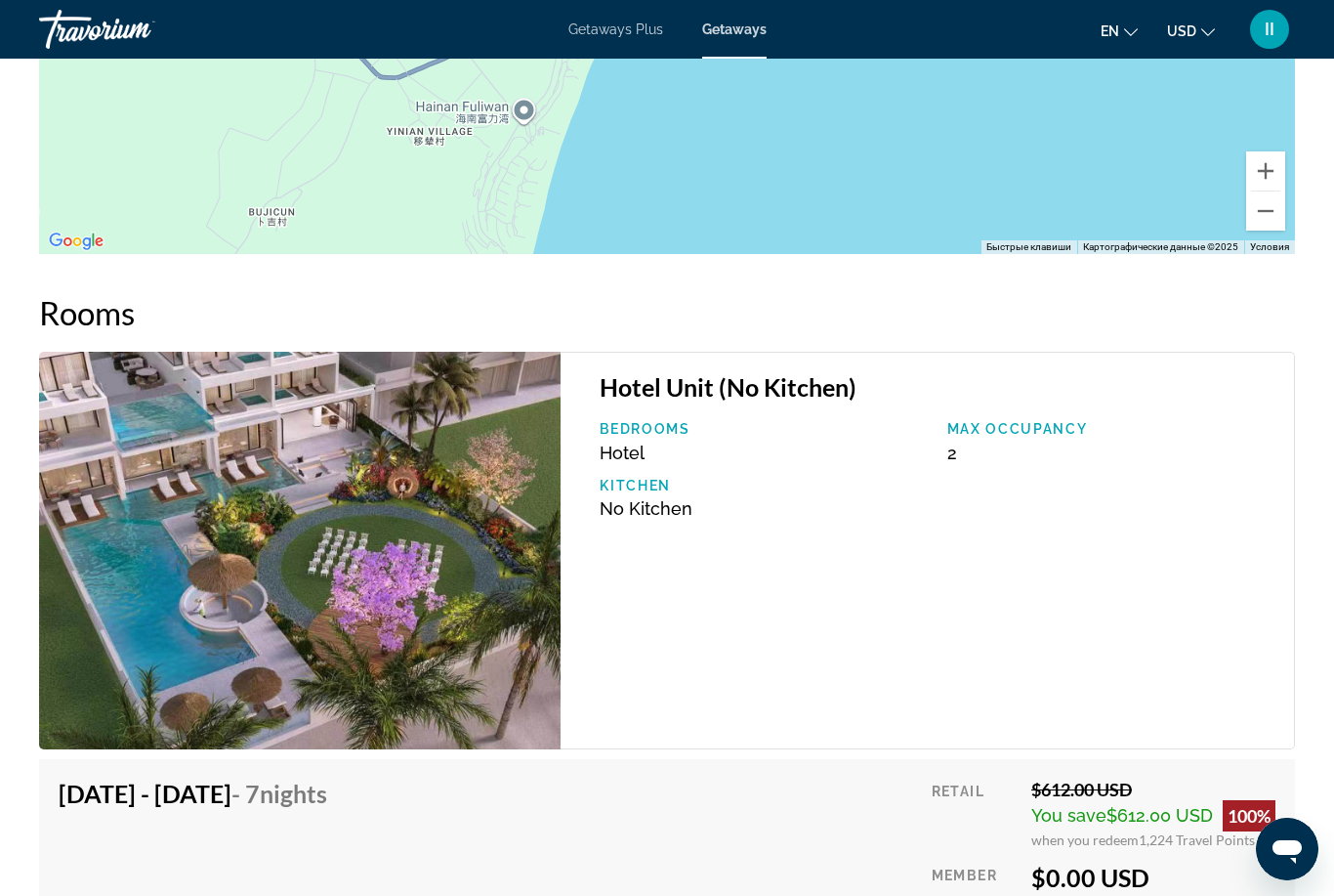
scroll to position [3181, 0]
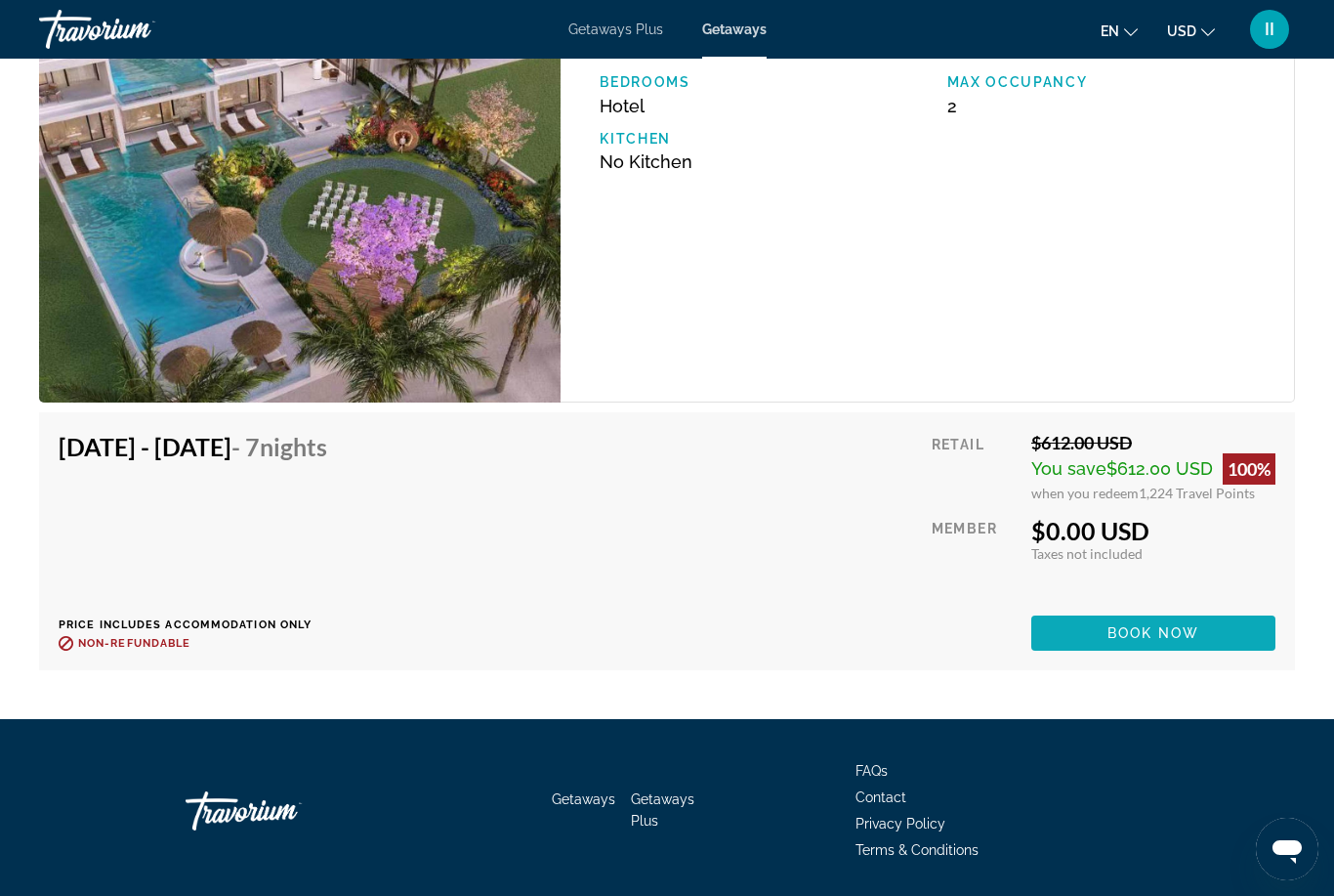
click at [1147, 634] on span "Book now" at bounding box center [1154, 633] width 93 height 16
